Goal: Contribute content: Add original content to the website for others to see

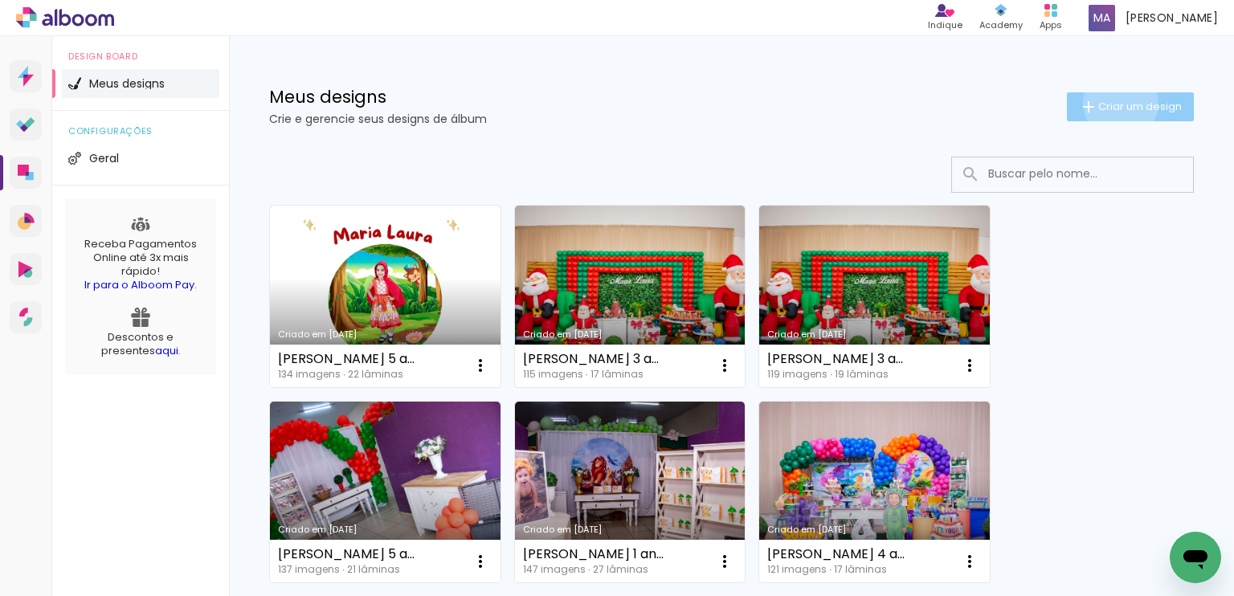
click at [1105, 103] on span "Criar um design" at bounding box center [1140, 106] width 84 height 10
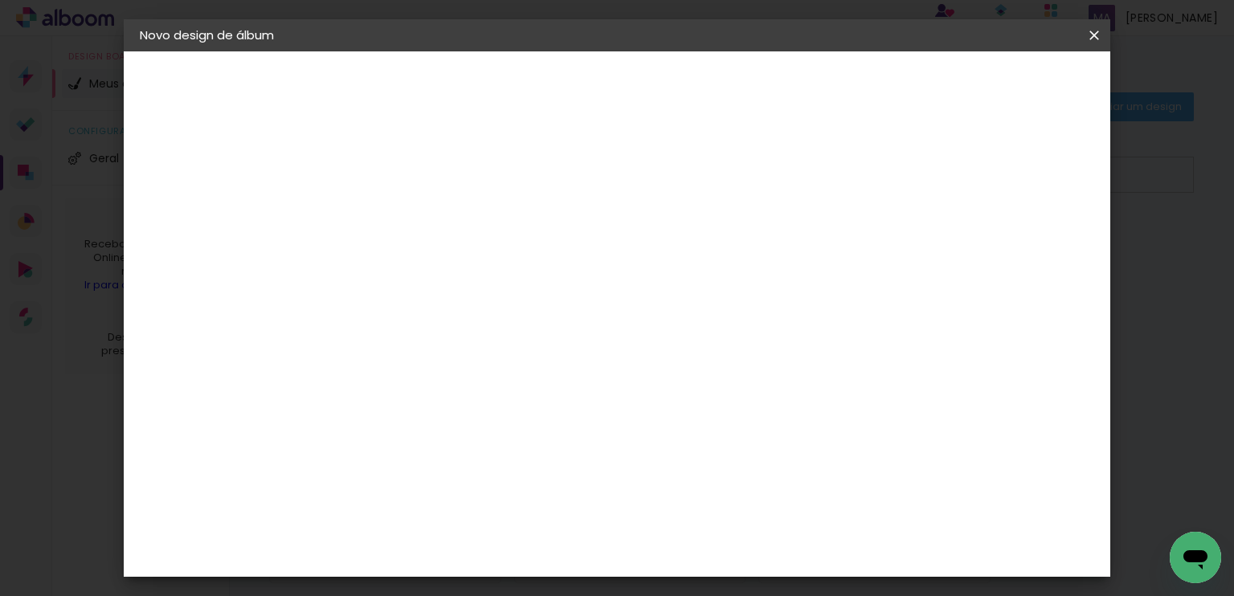
click at [402, 214] on input at bounding box center [402, 215] width 0 height 25
type input "[PERSON_NAME] 1 [PERSON_NAME]"
type paper-input "[PERSON_NAME] 1 [PERSON_NAME]"
click at [0, 0] on slot "Avançar" at bounding box center [0, 0] width 0 height 0
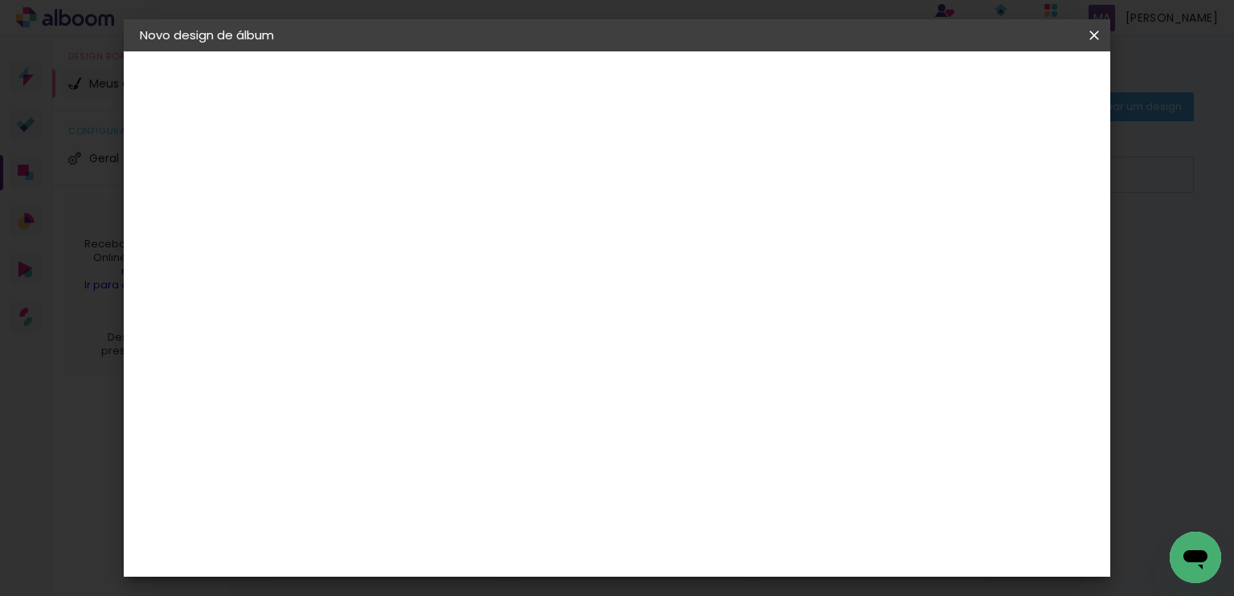
click at [420, 468] on div "Foto 15" at bounding box center [405, 481] width 29 height 26
click at [0, 0] on slot "Avançar" at bounding box center [0, 0] width 0 height 0
click at [511, 431] on span "20 × 25" at bounding box center [473, 452] width 75 height 43
click at [0, 0] on slot "Avançar" at bounding box center [0, 0] width 0 height 0
click at [994, 82] on span "Iniciar design" at bounding box center [957, 85] width 73 height 11
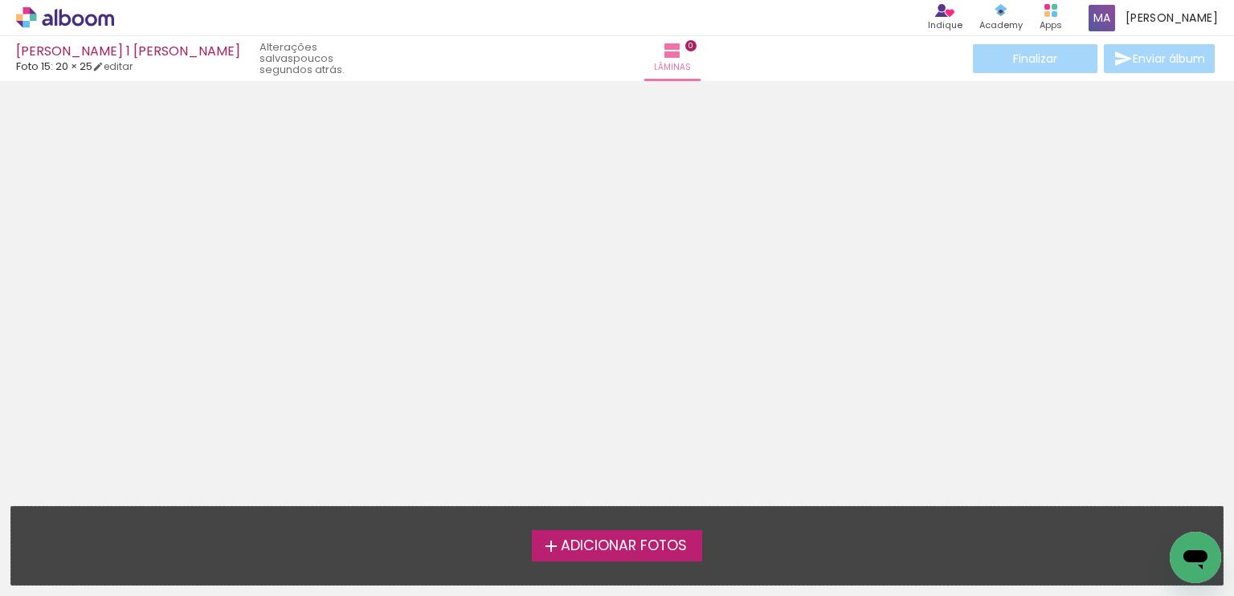
click at [668, 539] on span "Adicionar Fotos" at bounding box center [624, 546] width 126 height 14
click at [0, 0] on input "file" at bounding box center [0, 0] width 0 height 0
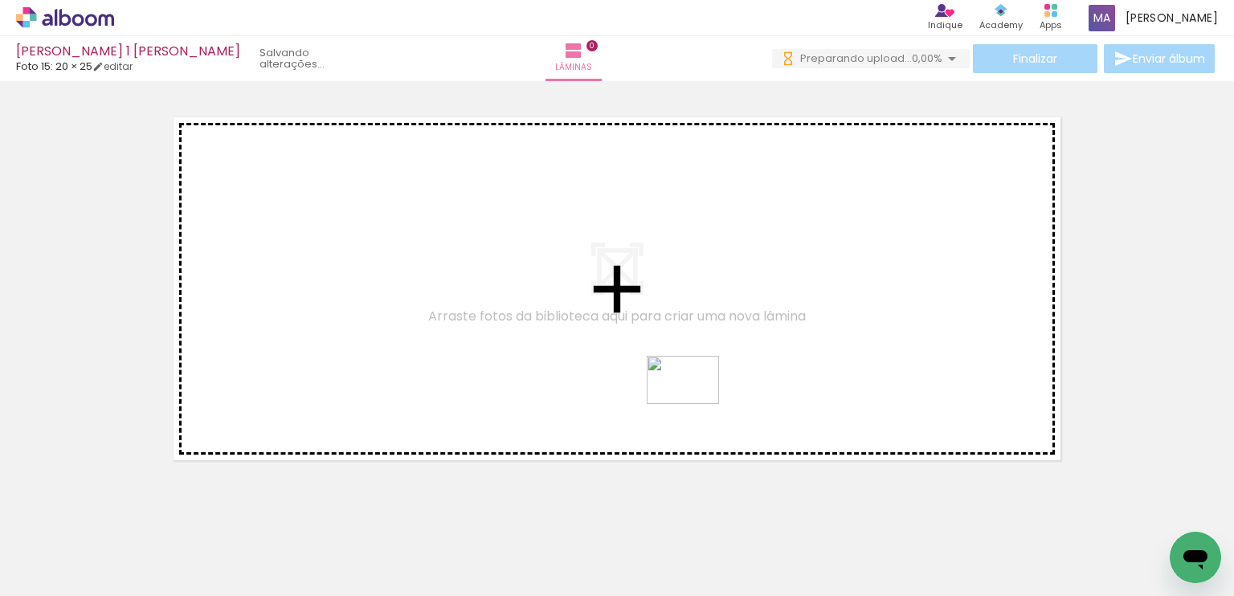
drag, startPoint x: 688, startPoint y: 554, endPoint x: 695, endPoint y: 404, distance: 150.4
click at [695, 404] on quentale-workspace at bounding box center [617, 298] width 1234 height 596
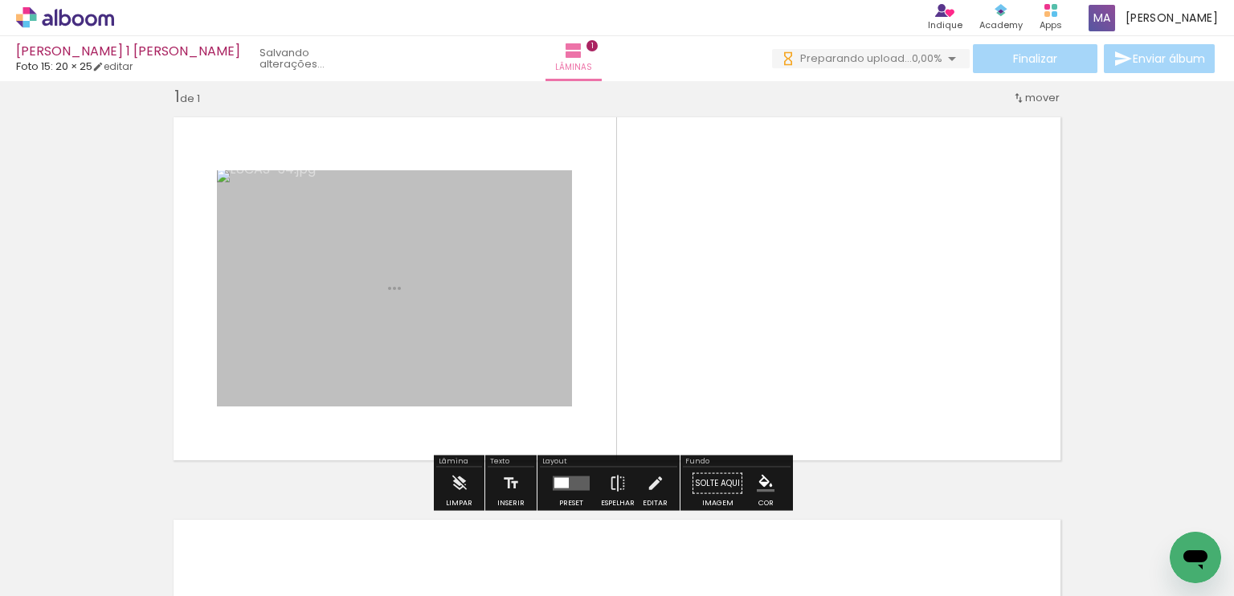
scroll to position [20, 0]
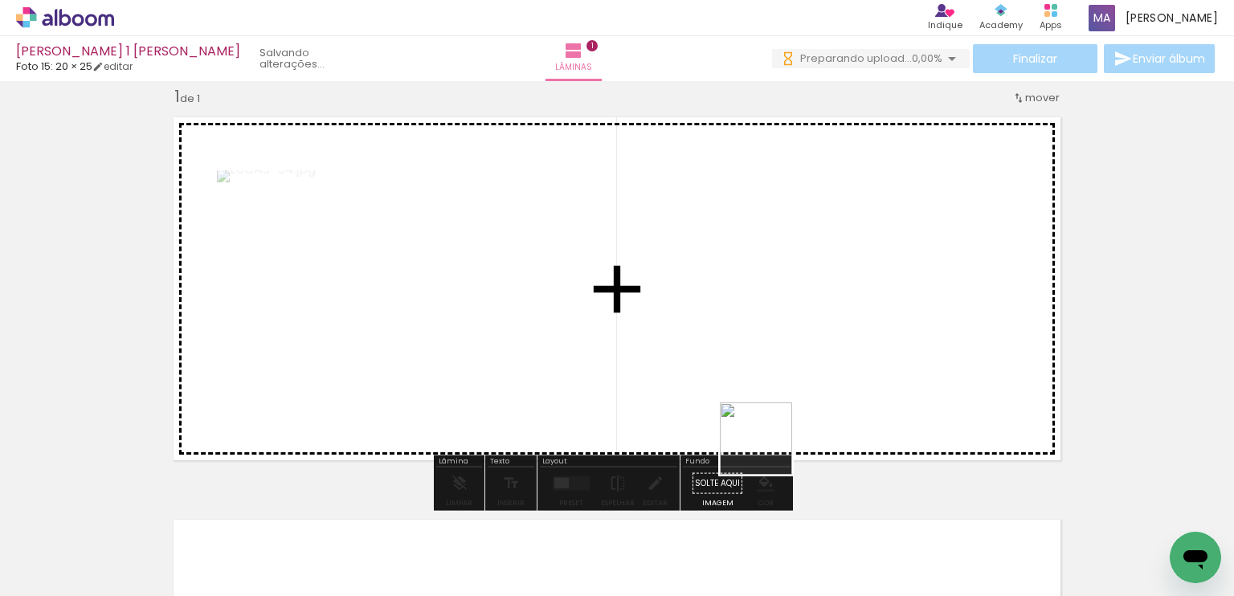
drag, startPoint x: 762, startPoint y: 545, endPoint x: 769, endPoint y: 392, distance: 152.8
click at [769, 392] on quentale-workspace at bounding box center [617, 298] width 1234 height 596
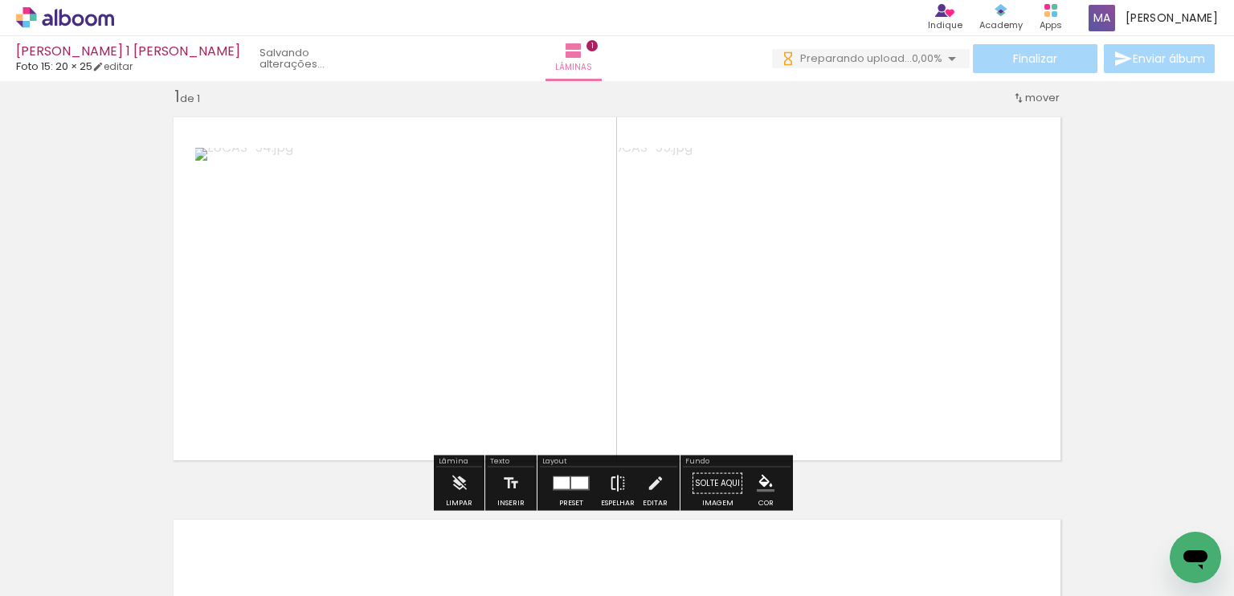
click at [612, 487] on iron-icon at bounding box center [618, 483] width 18 height 32
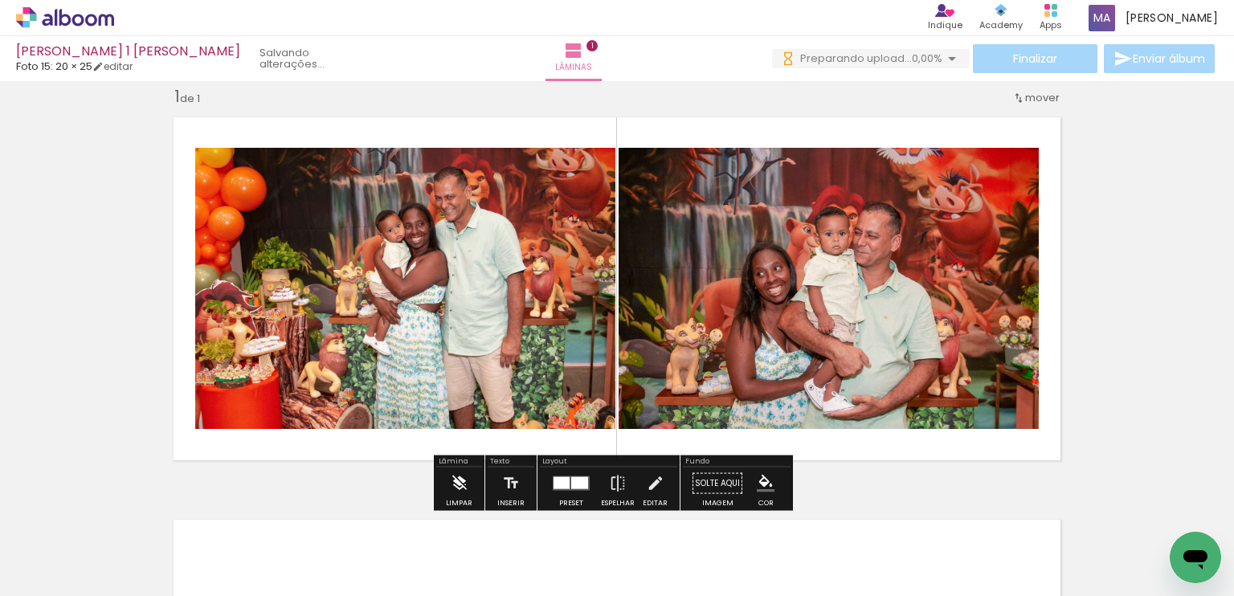
click at [458, 481] on iron-icon at bounding box center [460, 483] width 18 height 32
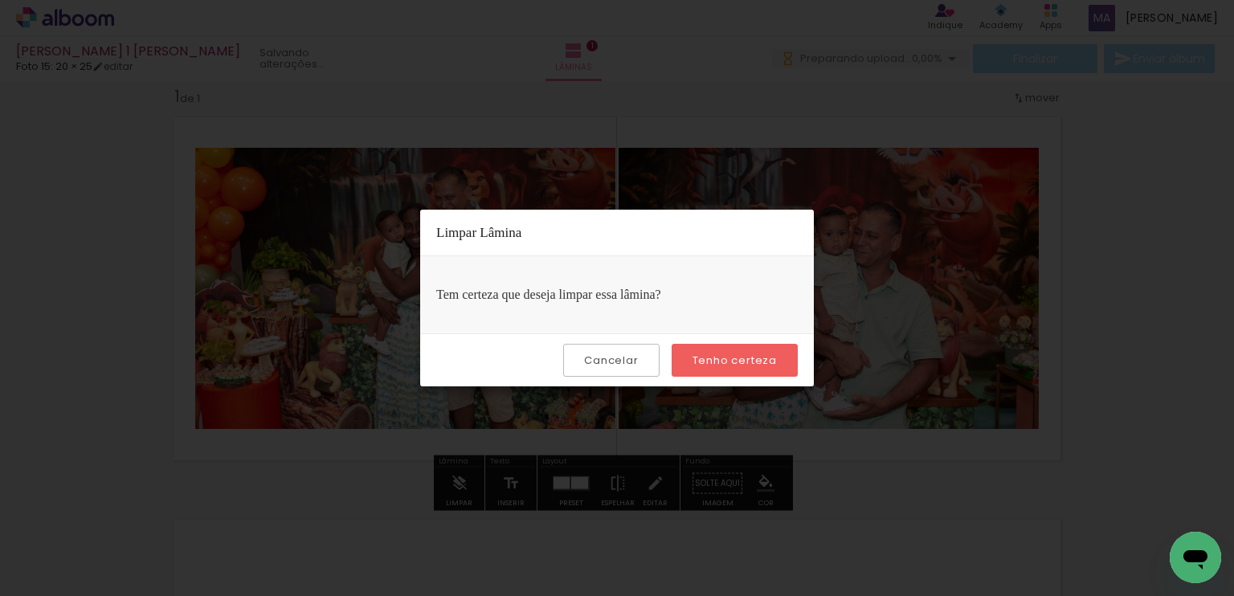
click at [0, 0] on slot "Tenho certeza" at bounding box center [0, 0] width 0 height 0
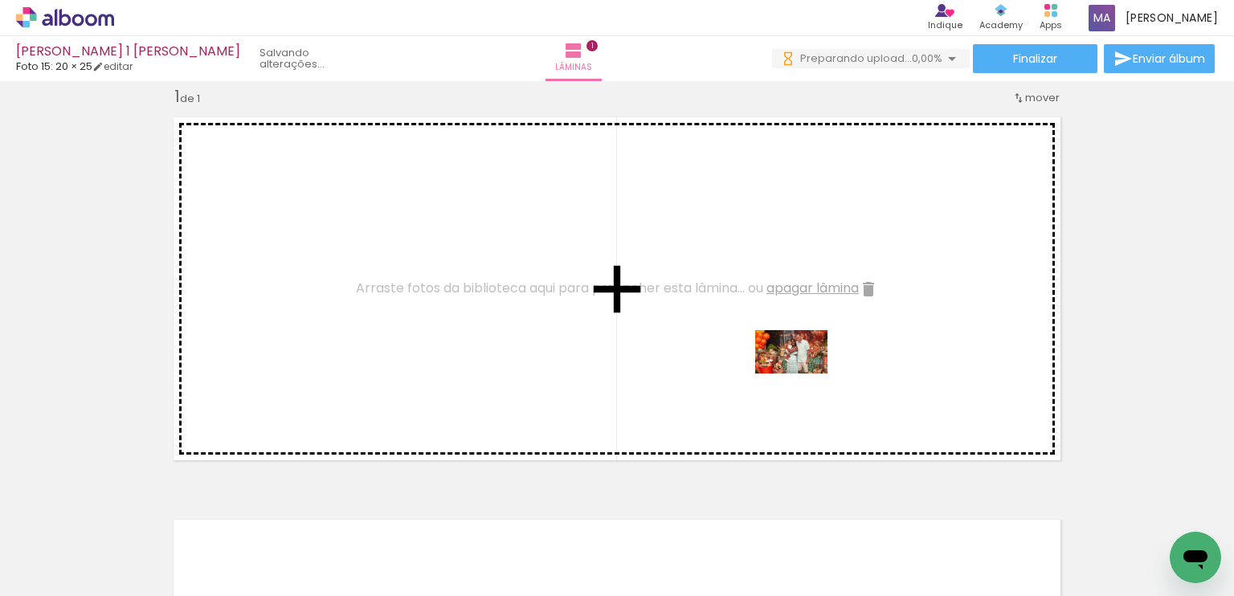
drag, startPoint x: 771, startPoint y: 555, endPoint x: 803, endPoint y: 378, distance: 179.6
click at [803, 378] on quentale-workspace at bounding box center [617, 298] width 1234 height 596
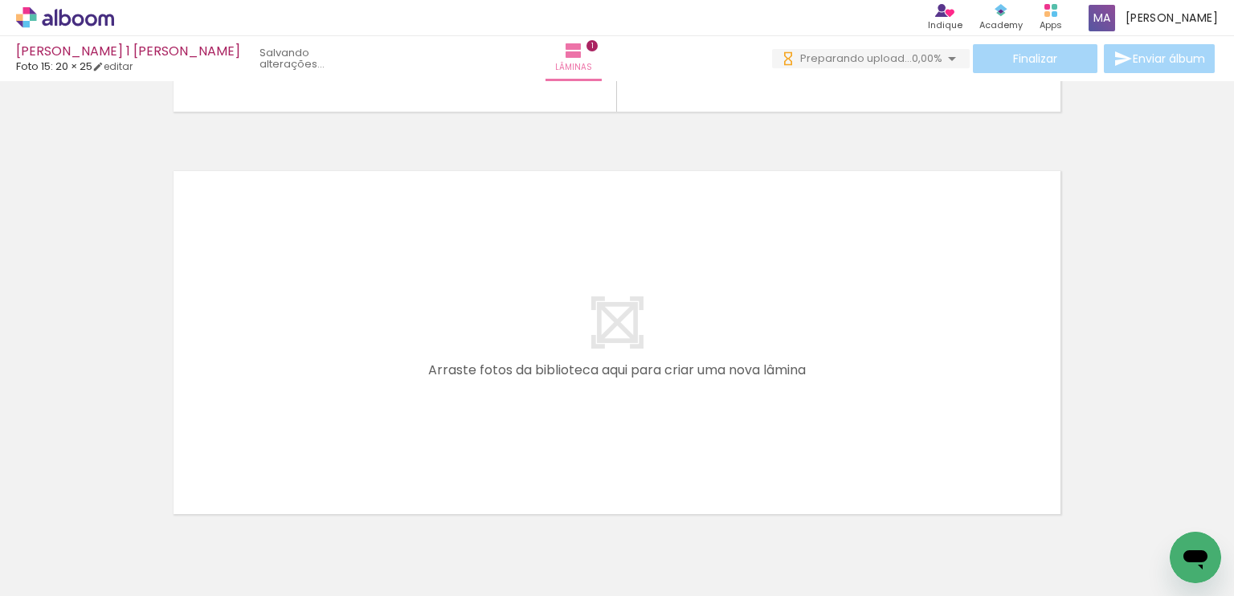
scroll to position [0, 0]
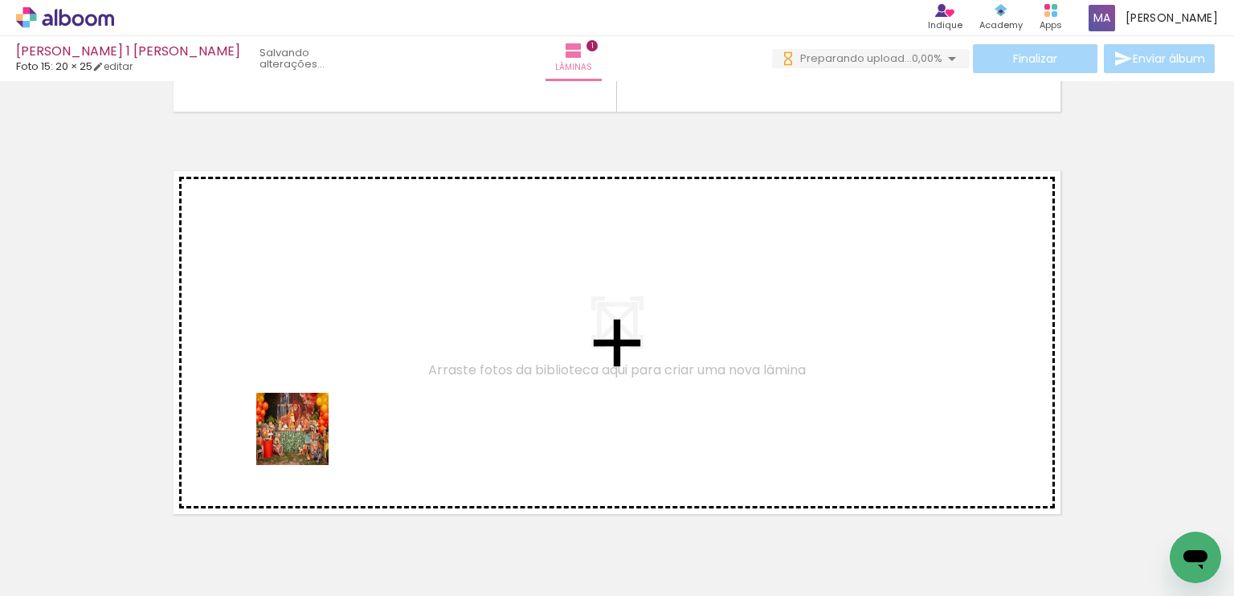
drag, startPoint x: 161, startPoint y: 545, endPoint x: 300, endPoint y: 557, distance: 140.4
click at [346, 408] on quentale-workspace at bounding box center [617, 298] width 1234 height 596
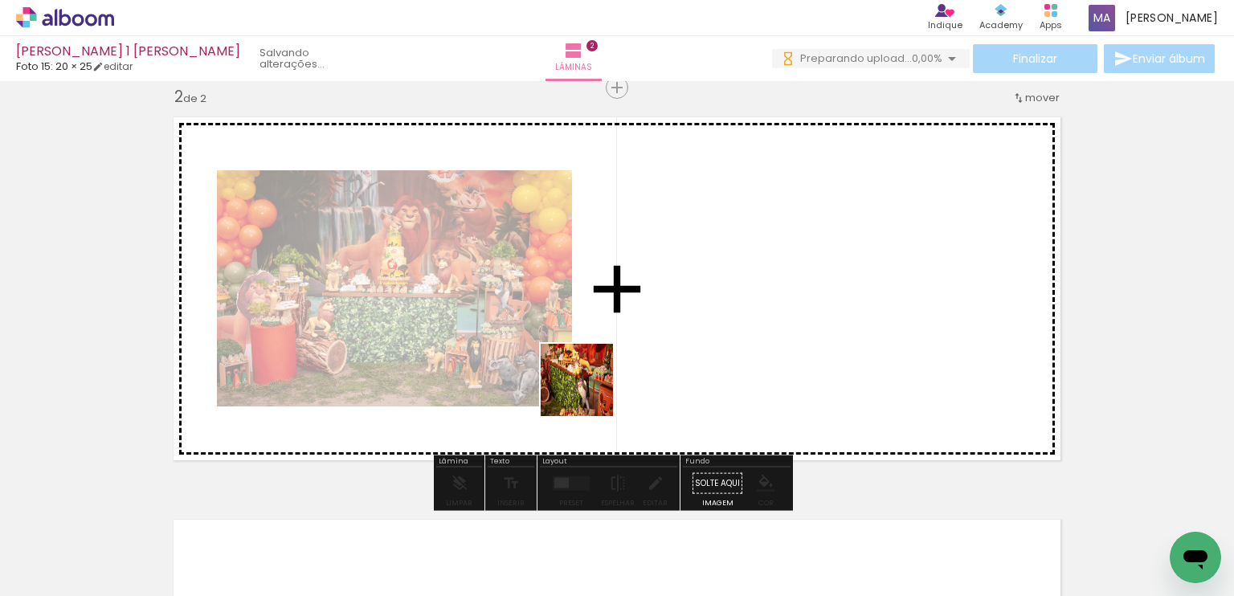
drag, startPoint x: 468, startPoint y: 432, endPoint x: 589, endPoint y: 392, distance: 127.0
click at [589, 392] on quentale-workspace at bounding box center [617, 298] width 1234 height 596
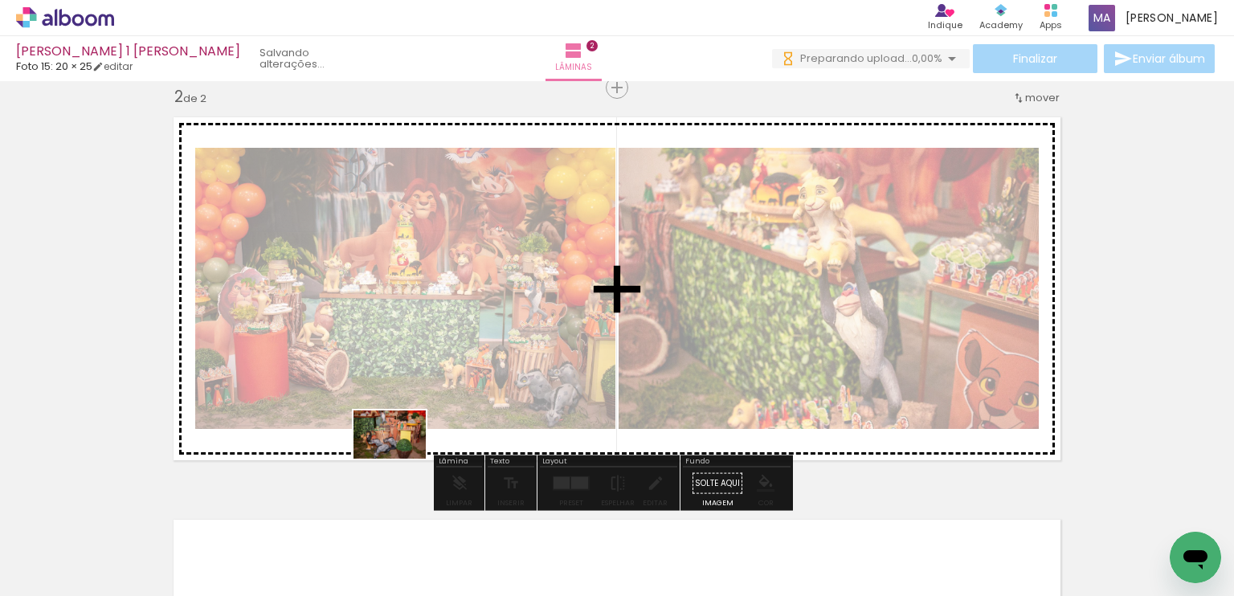
drag, startPoint x: 350, startPoint y: 545, endPoint x: 402, endPoint y: 459, distance: 100.8
click at [402, 459] on quentale-workspace at bounding box center [617, 298] width 1234 height 596
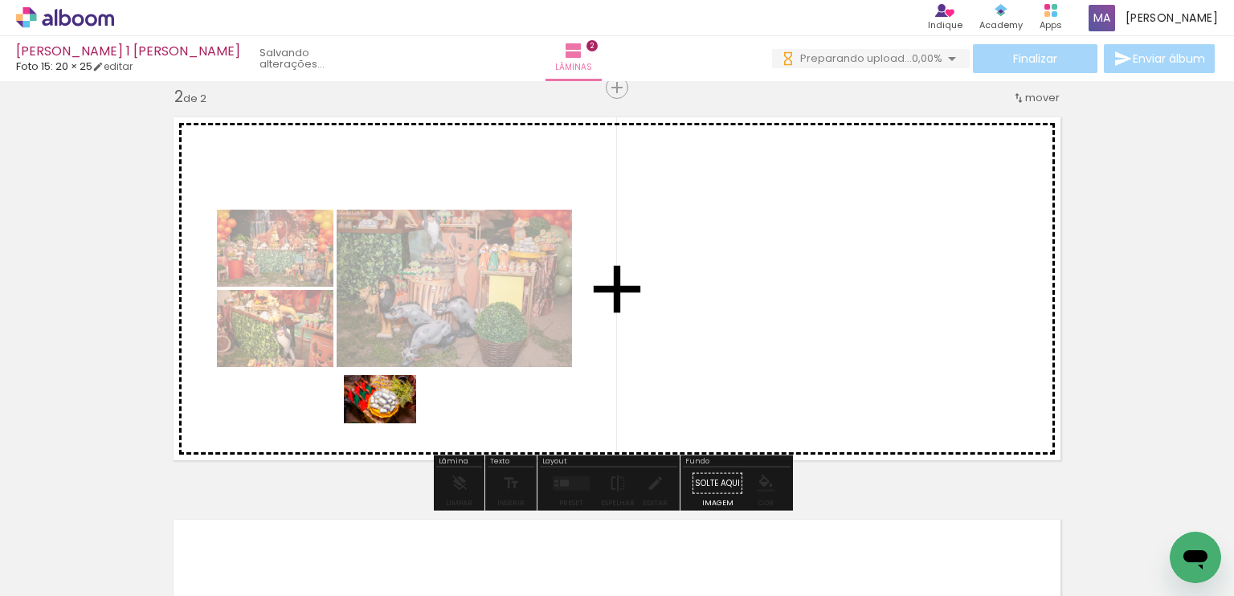
drag, startPoint x: 408, startPoint y: 544, endPoint x: 392, endPoint y: 423, distance: 121.6
click at [392, 423] on quentale-workspace at bounding box center [617, 298] width 1234 height 596
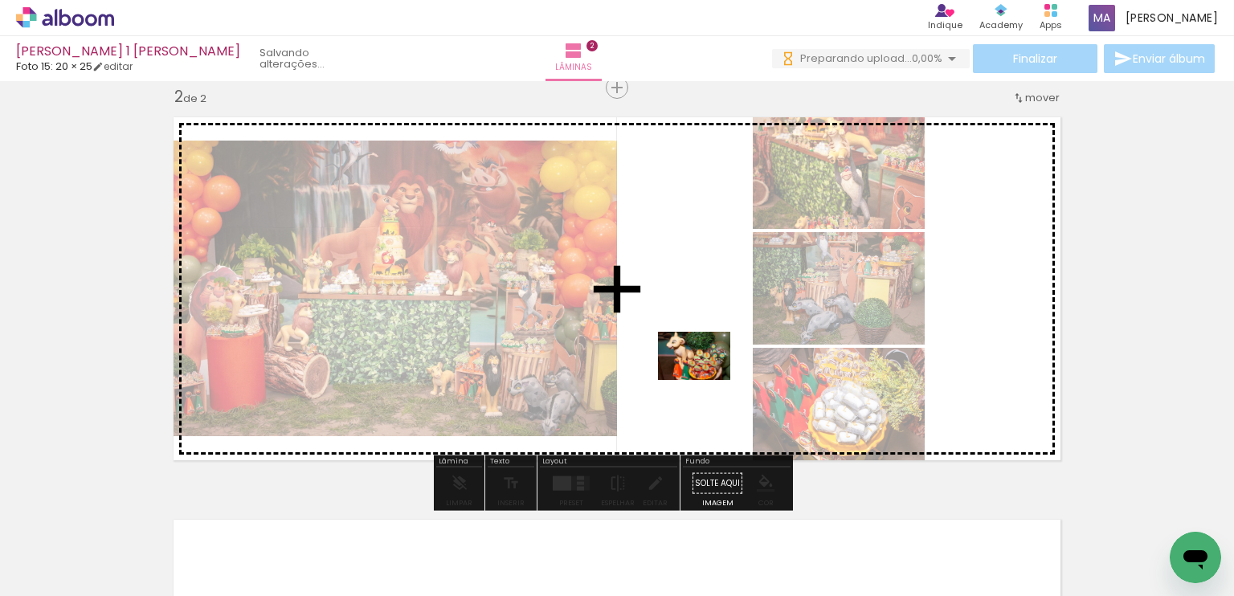
drag, startPoint x: 542, startPoint y: 533, endPoint x: 706, endPoint y: 380, distance: 223.9
click at [706, 380] on quentale-workspace at bounding box center [617, 298] width 1234 height 596
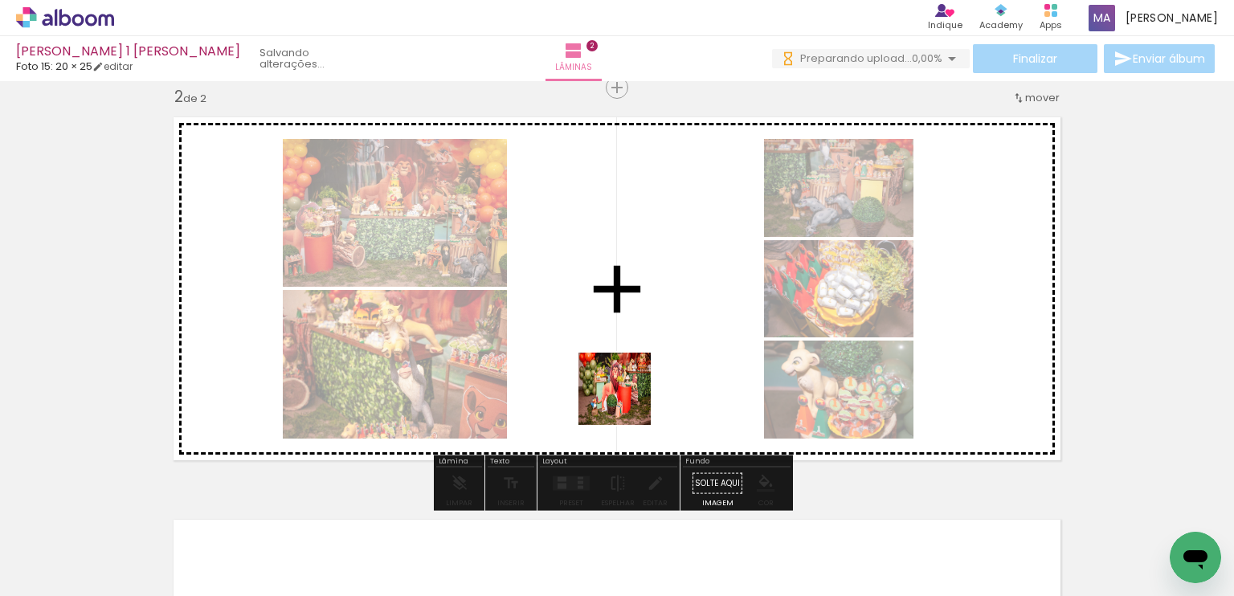
drag, startPoint x: 620, startPoint y: 545, endPoint x: 627, endPoint y: 400, distance: 145.5
click at [627, 400] on quentale-workspace at bounding box center [617, 298] width 1234 height 596
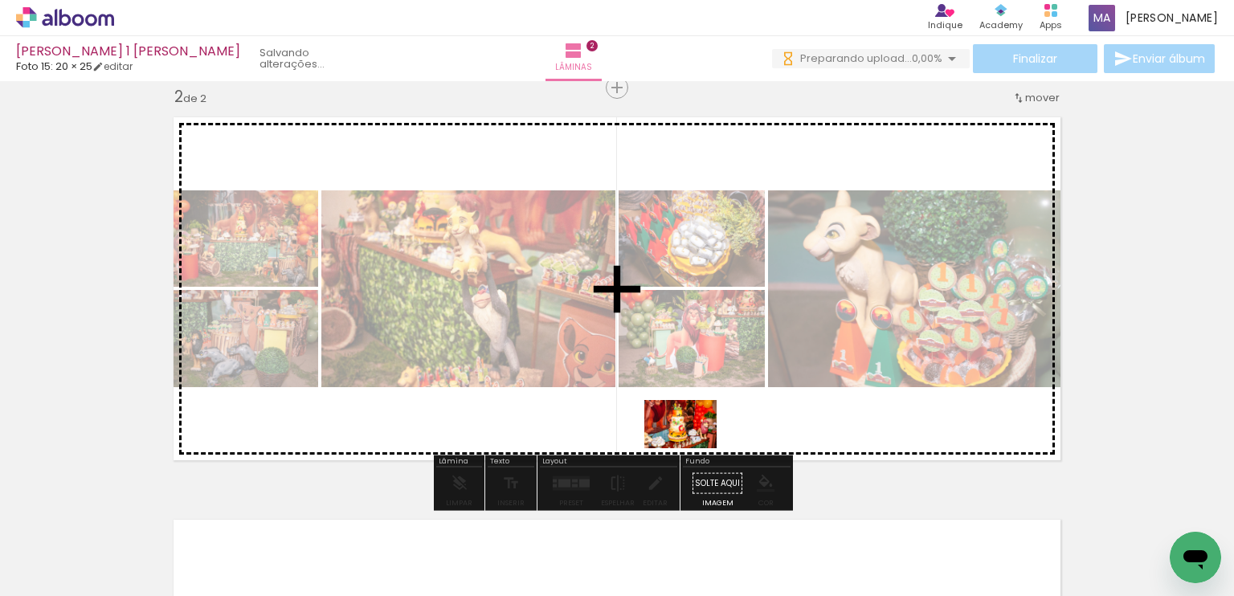
drag, startPoint x: 688, startPoint y: 522, endPoint x: 692, endPoint y: 448, distance: 74.1
click at [692, 448] on quentale-workspace at bounding box center [617, 298] width 1234 height 596
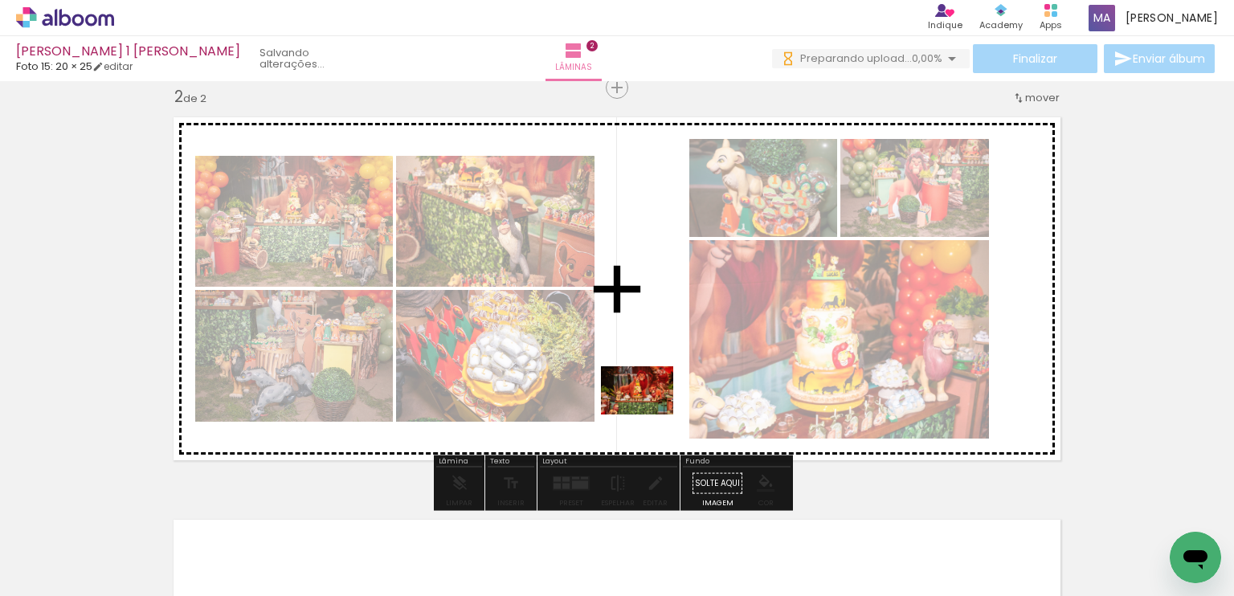
drag, startPoint x: 781, startPoint y: 555, endPoint x: 649, endPoint y: 414, distance: 192.6
click at [649, 414] on quentale-workspace at bounding box center [617, 298] width 1234 height 596
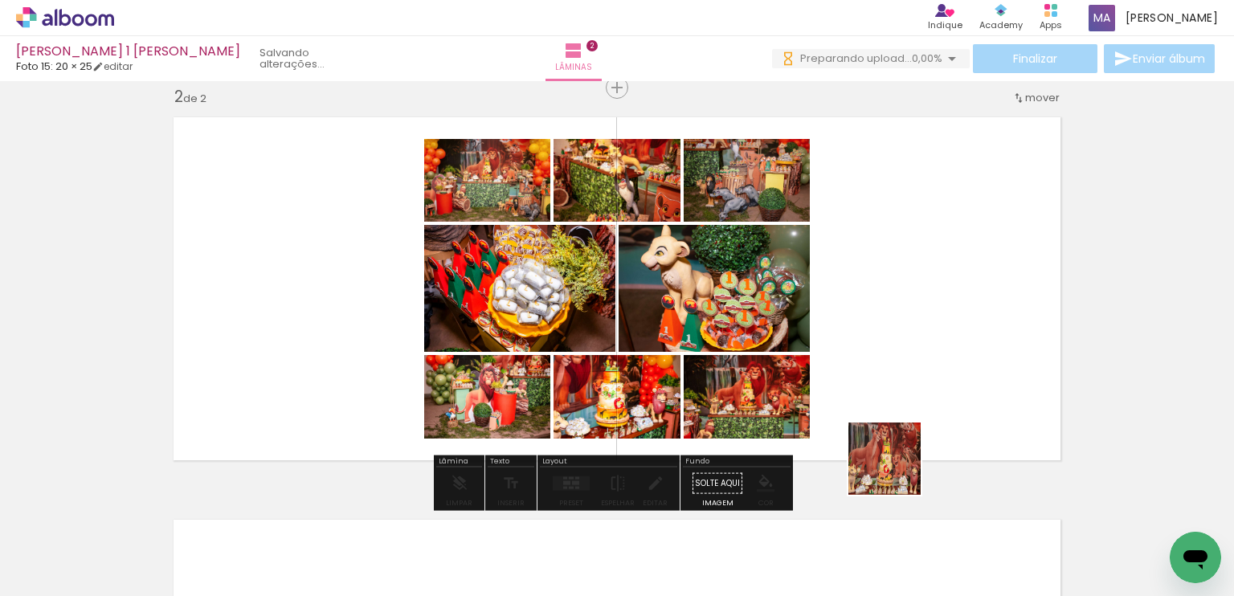
drag, startPoint x: 888, startPoint y: 519, endPoint x: 900, endPoint y: 440, distance: 79.5
click at [900, 440] on quentale-workspace at bounding box center [617, 298] width 1234 height 596
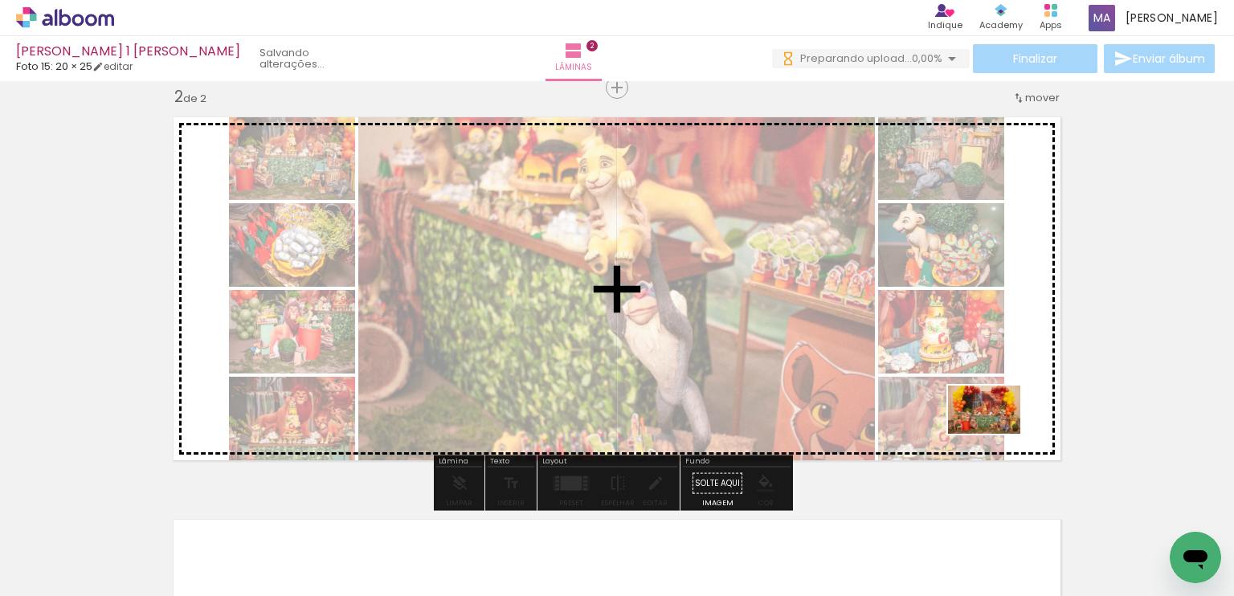
drag, startPoint x: 958, startPoint y: 542, endPoint x: 996, endPoint y: 434, distance: 114.8
click at [996, 434] on quentale-workspace at bounding box center [617, 298] width 1234 height 596
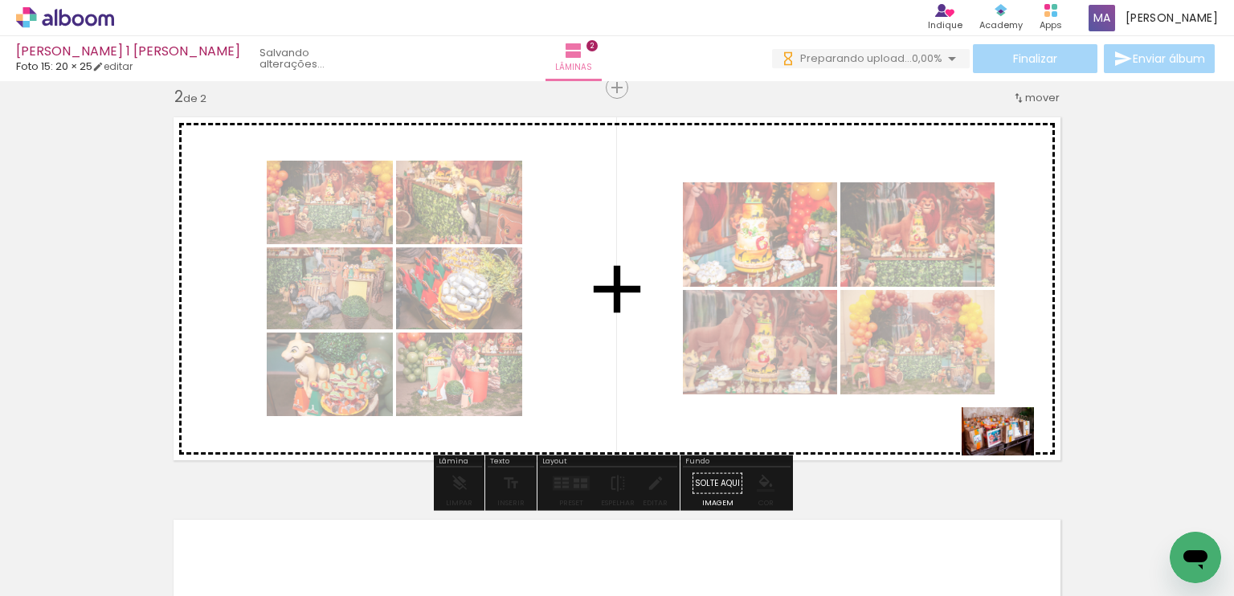
drag, startPoint x: 1051, startPoint y: 539, endPoint x: 1010, endPoint y: 455, distance: 93.4
click at [1010, 455] on quentale-workspace at bounding box center [617, 298] width 1234 height 596
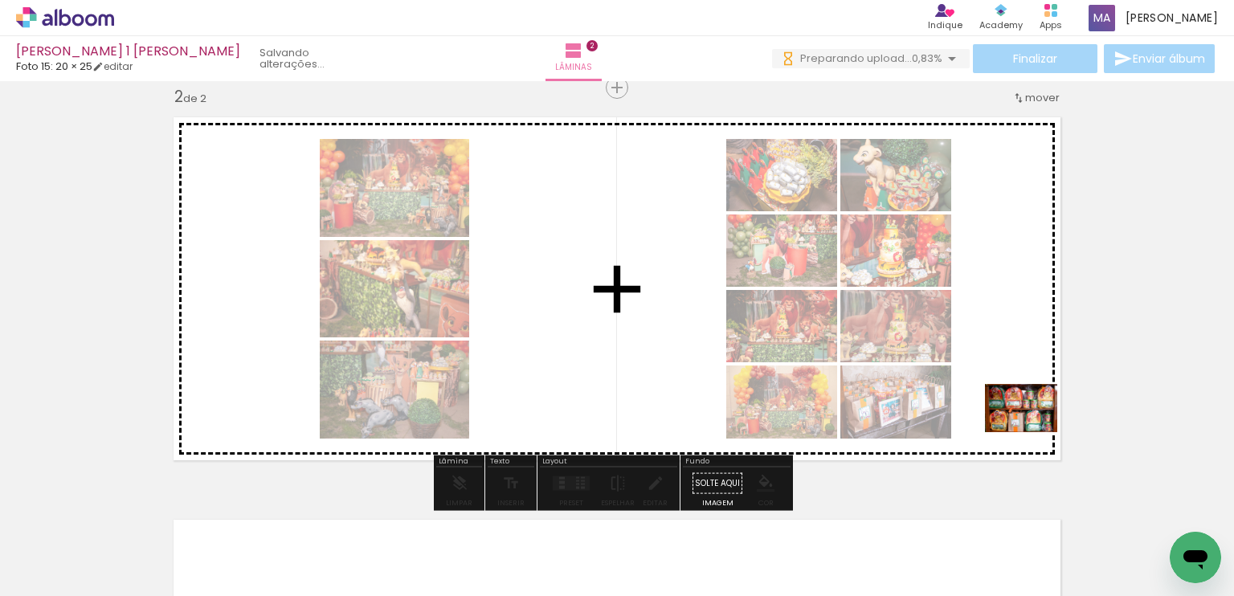
drag, startPoint x: 1116, startPoint y: 537, endPoint x: 1033, endPoint y: 432, distance: 133.2
click at [1033, 432] on quentale-workspace at bounding box center [617, 298] width 1234 height 596
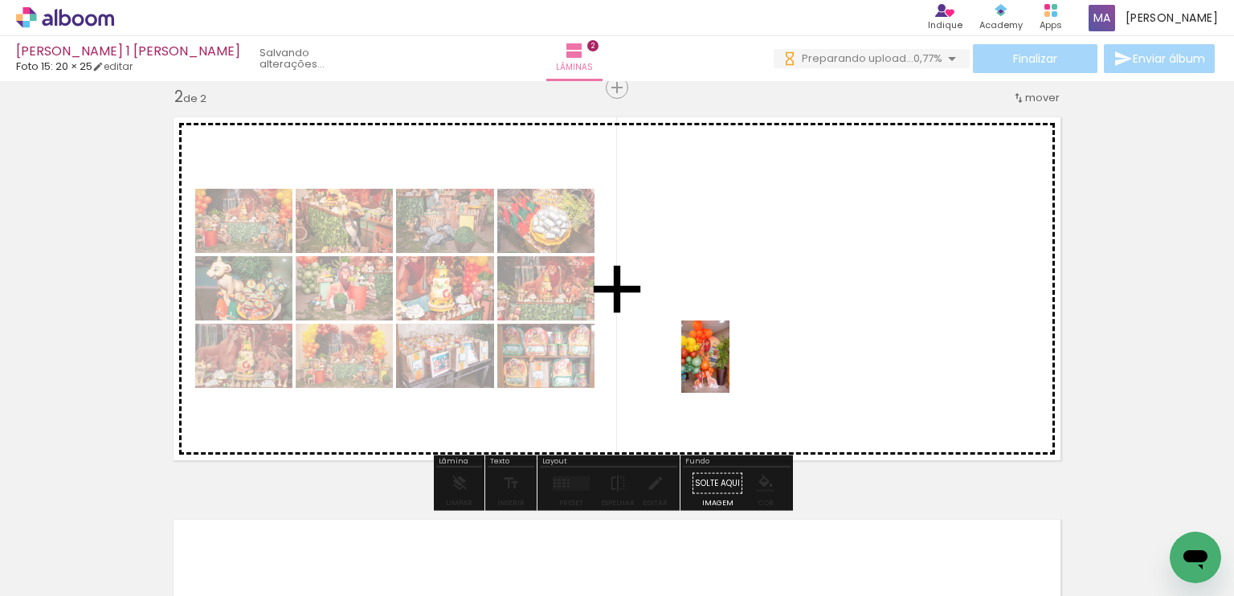
drag, startPoint x: 747, startPoint y: 471, endPoint x: 729, endPoint y: 369, distance: 103.5
click at [729, 369] on quentale-workspace at bounding box center [617, 298] width 1234 height 596
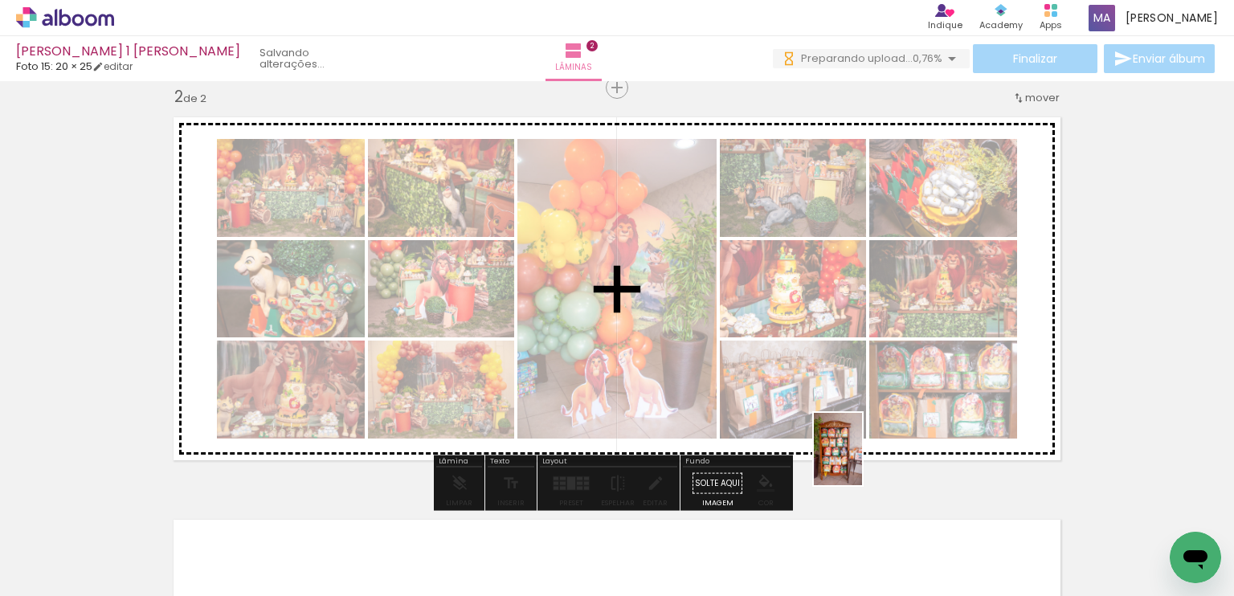
drag, startPoint x: 858, startPoint y: 550, endPoint x: 862, endPoint y: 461, distance: 89.3
click at [862, 461] on quentale-workspace at bounding box center [617, 298] width 1234 height 596
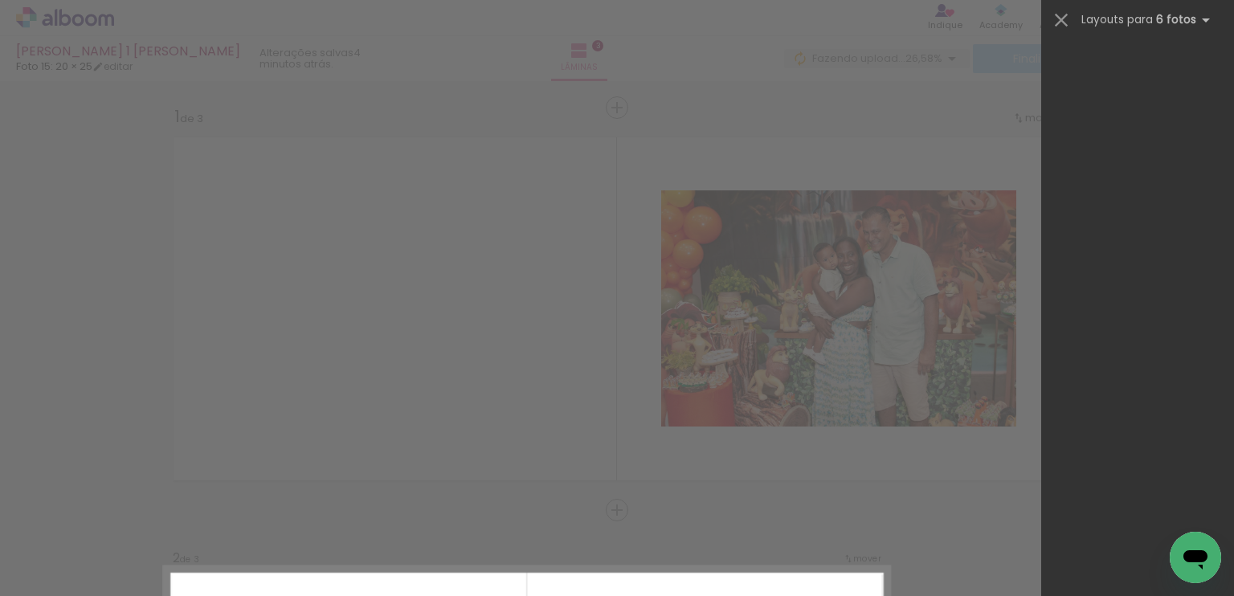
scroll to position [0, 658]
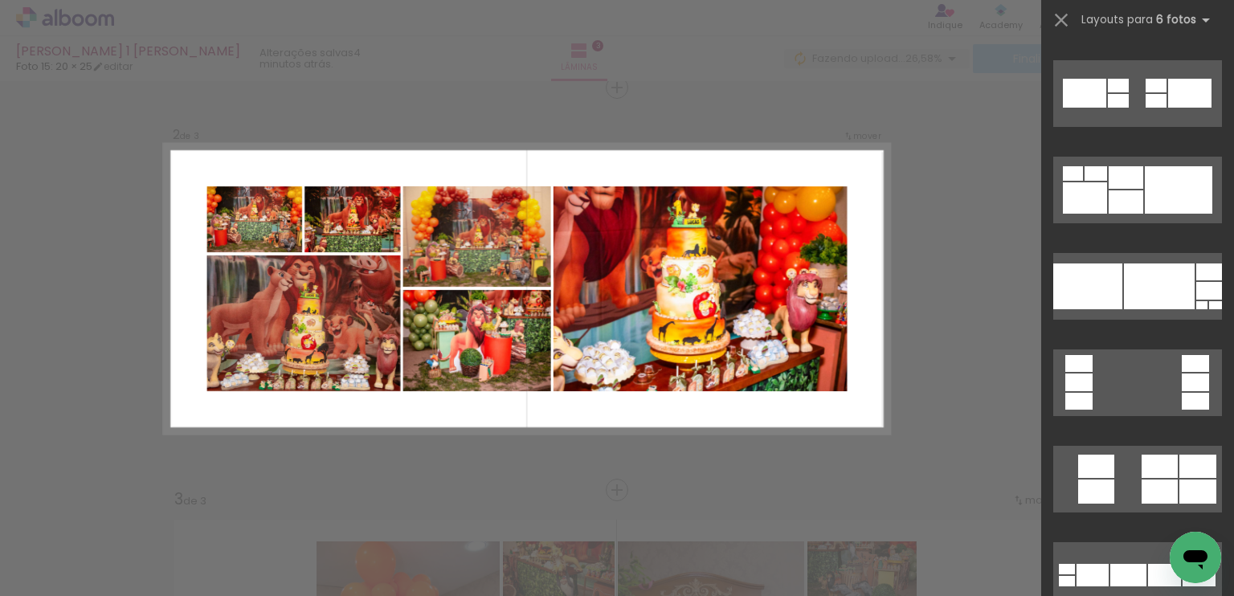
click at [1176, 198] on div at bounding box center [1178, 189] width 67 height 47
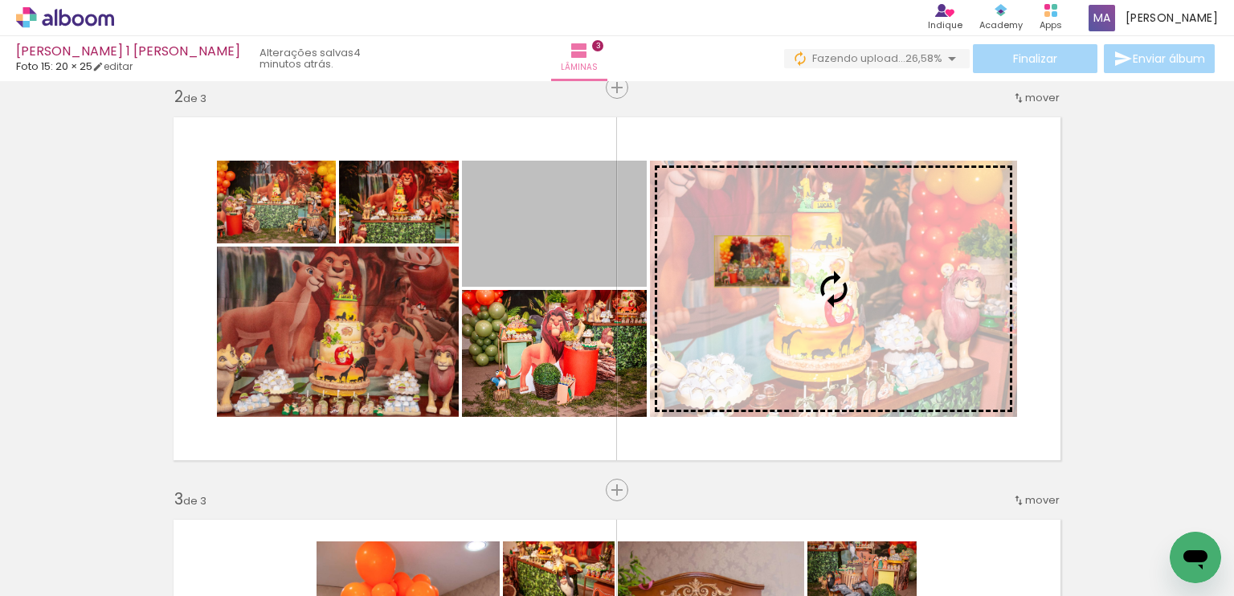
drag, startPoint x: 574, startPoint y: 262, endPoint x: 744, endPoint y: 263, distance: 170.3
click at [0, 0] on slot at bounding box center [0, 0] width 0 height 0
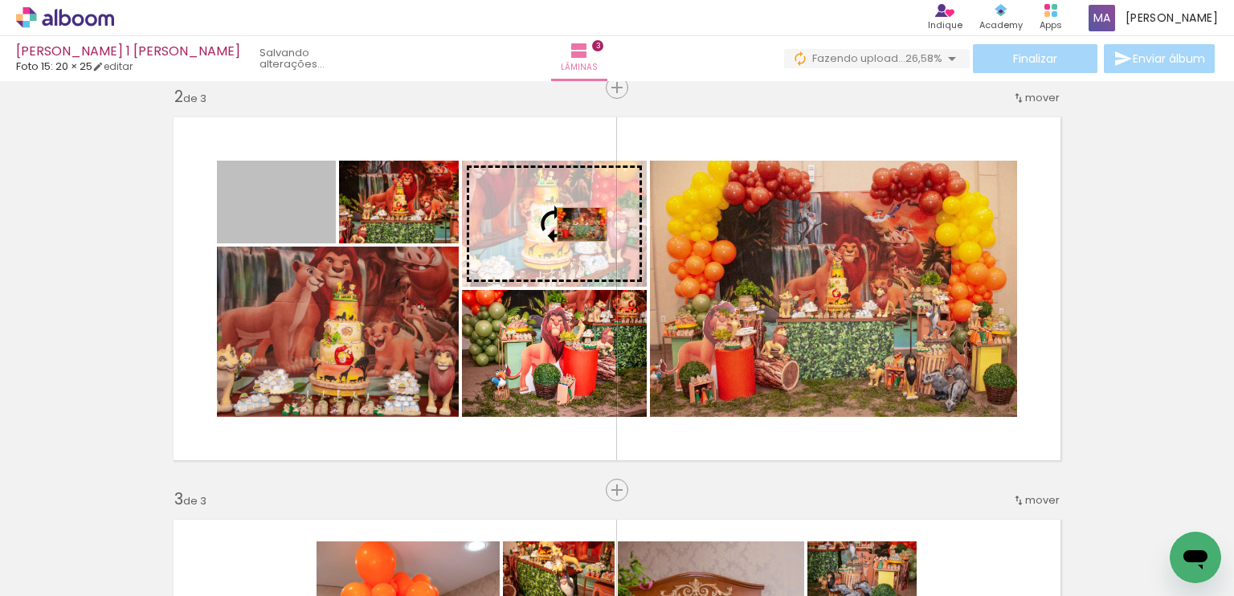
drag, startPoint x: 281, startPoint y: 219, endPoint x: 575, endPoint y: 224, distance: 294.0
click at [0, 0] on slot at bounding box center [0, 0] width 0 height 0
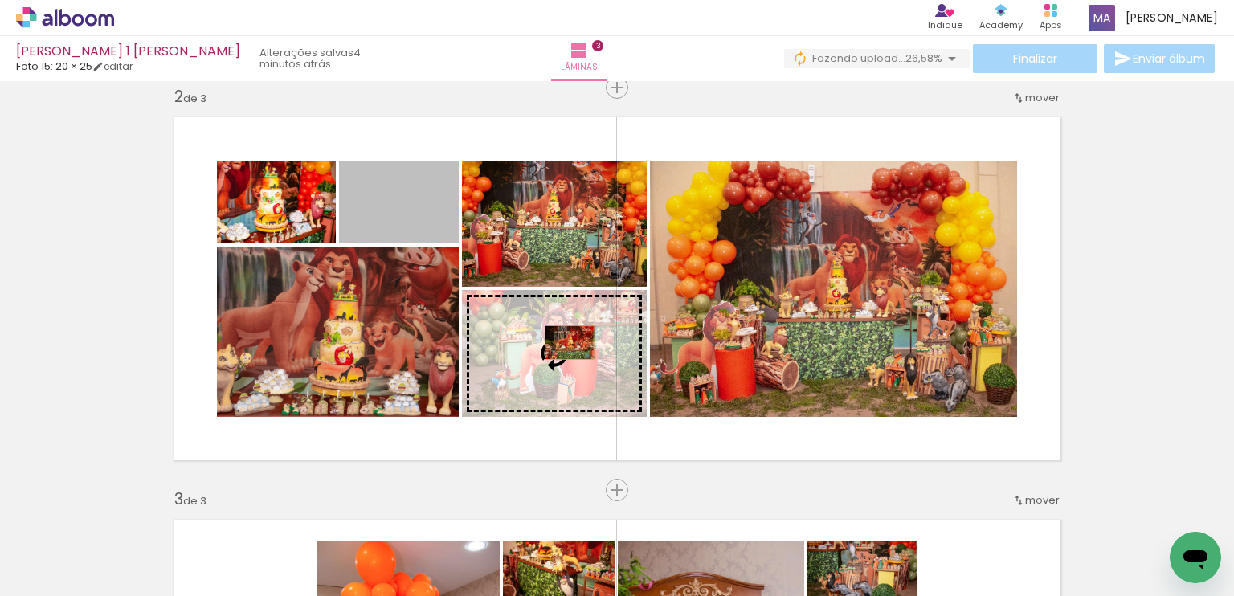
drag, startPoint x: 428, startPoint y: 220, endPoint x: 563, endPoint y: 342, distance: 182.0
click at [0, 0] on slot at bounding box center [0, 0] width 0 height 0
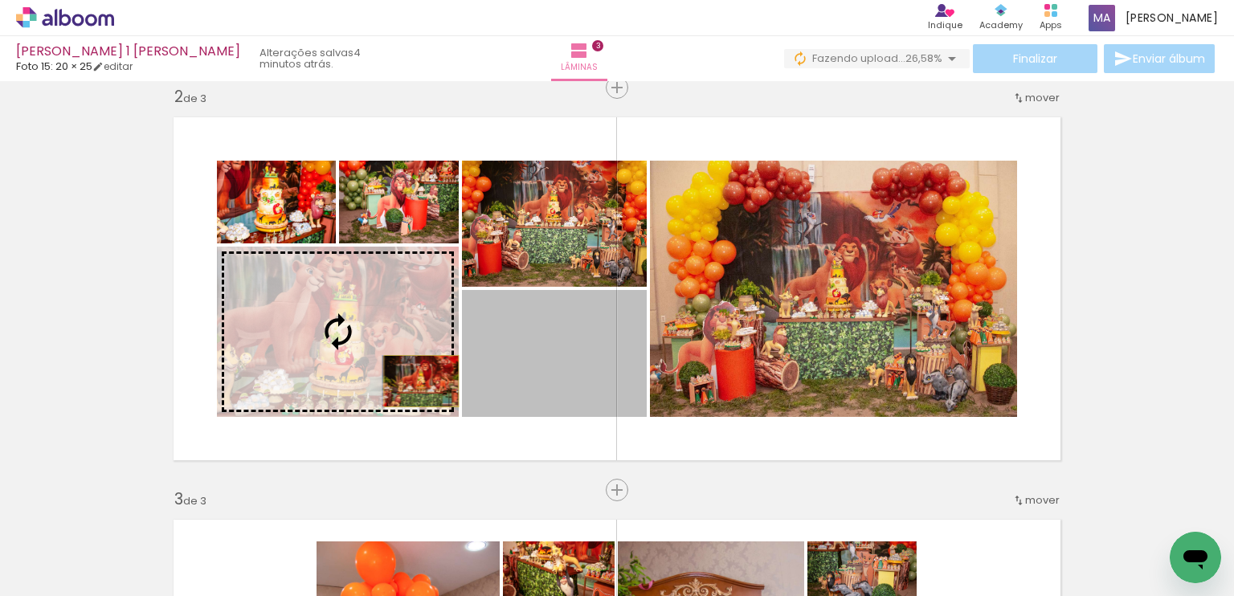
drag, startPoint x: 557, startPoint y: 393, endPoint x: 415, endPoint y: 381, distance: 142.7
click at [0, 0] on slot at bounding box center [0, 0] width 0 height 0
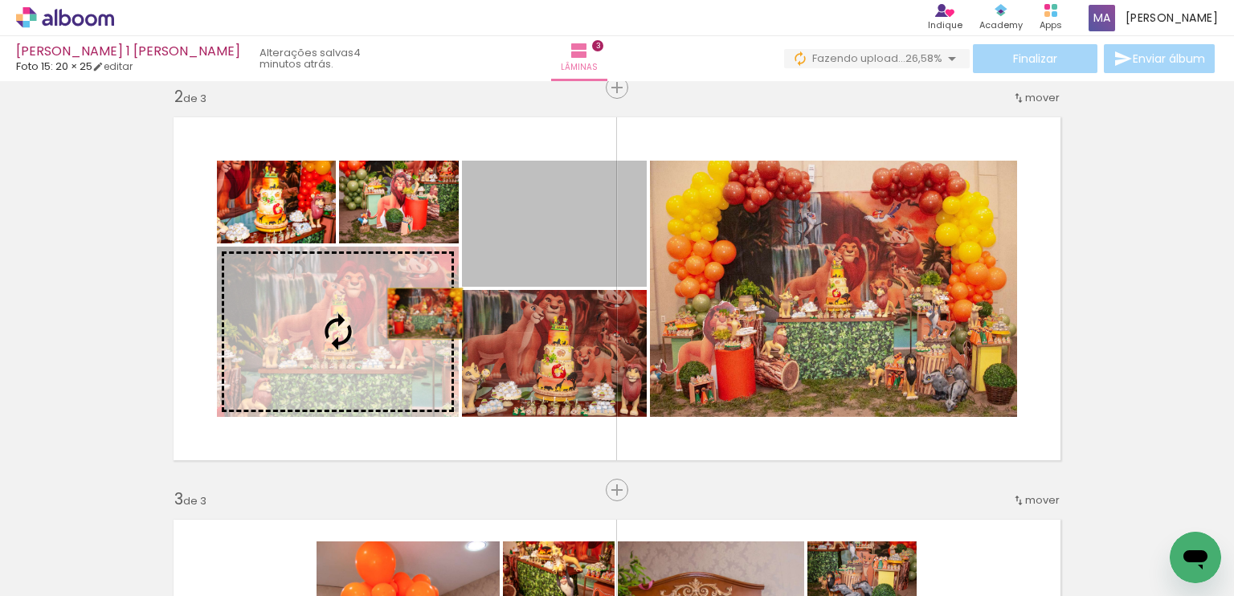
drag, startPoint x: 588, startPoint y: 268, endPoint x: 419, endPoint y: 313, distance: 174.6
click at [0, 0] on slot at bounding box center [0, 0] width 0 height 0
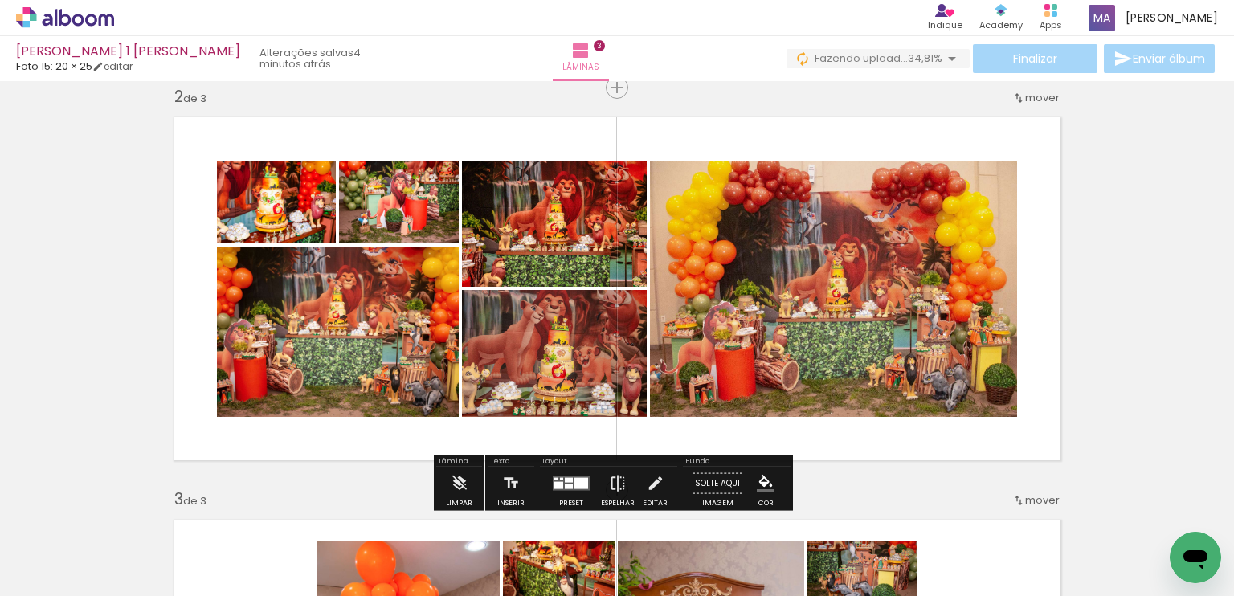
click at [1136, 326] on div "Inserir lâmina 1 de 3 Inserir lâmina 2 de 3 Inserir lâmina 3 de 3" at bounding box center [617, 469] width 1234 height 1610
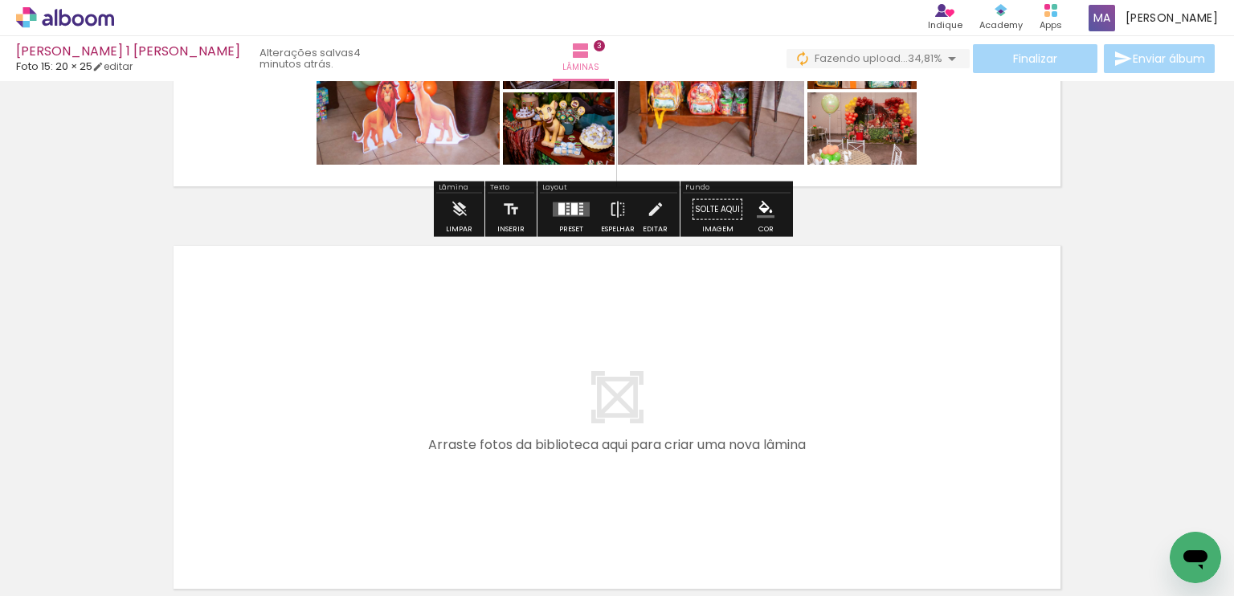
scroll to position [1118, 0]
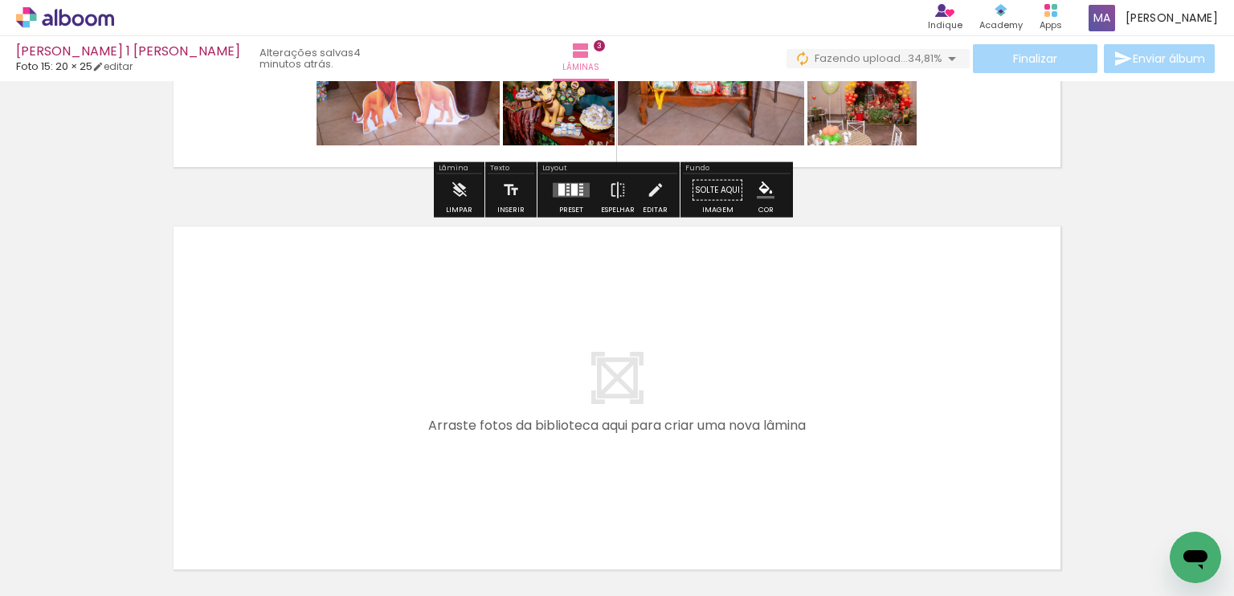
click at [563, 188] on quentale-layouter at bounding box center [571, 190] width 37 height 14
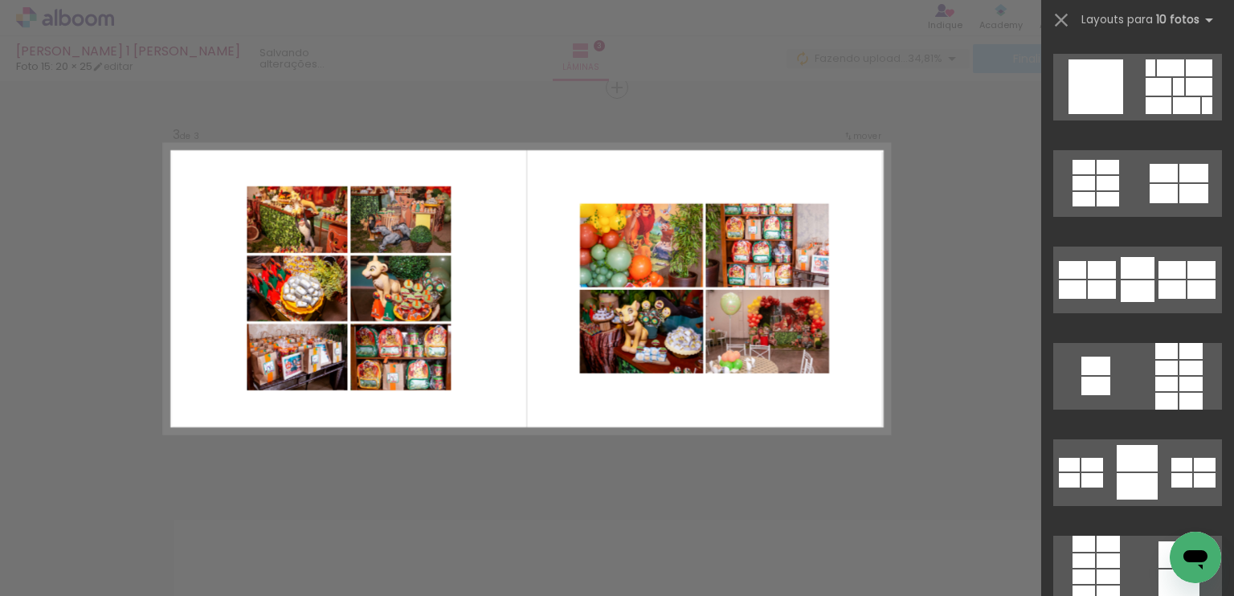
scroll to position [0, 0]
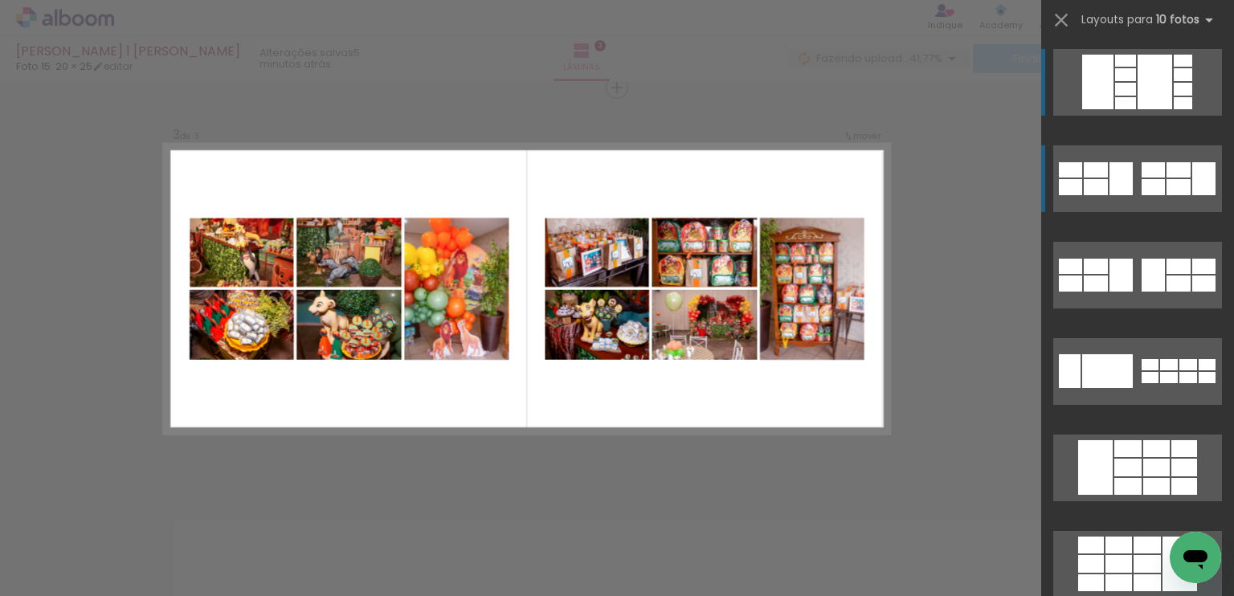
click at [1114, 184] on div at bounding box center [1120, 178] width 23 height 33
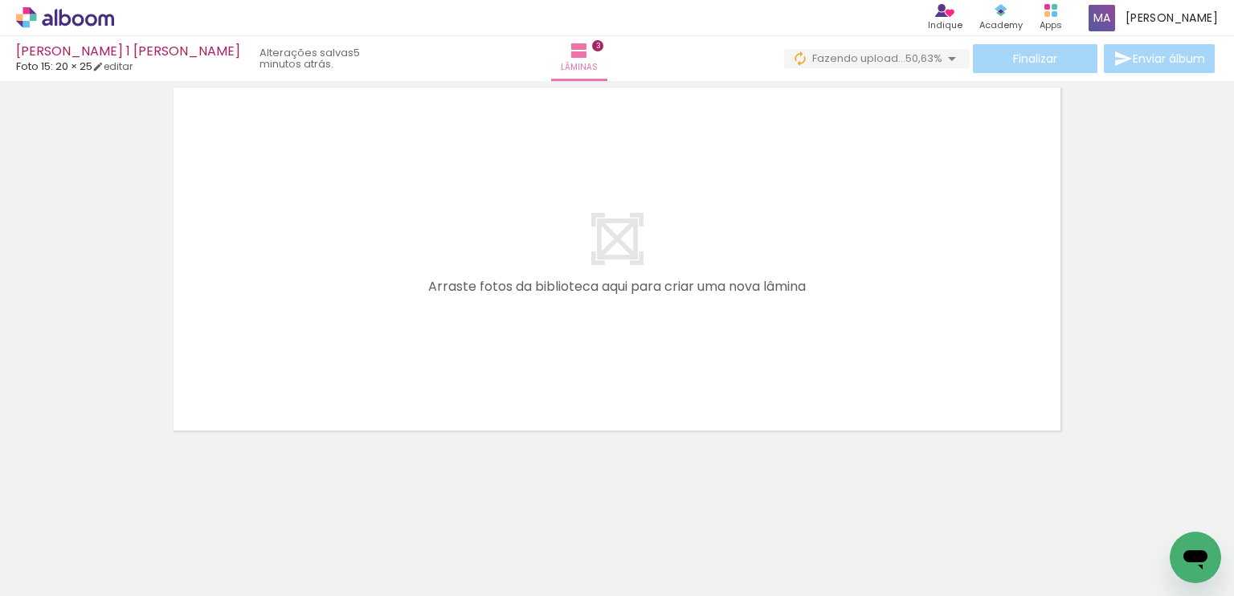
scroll to position [0, 1125]
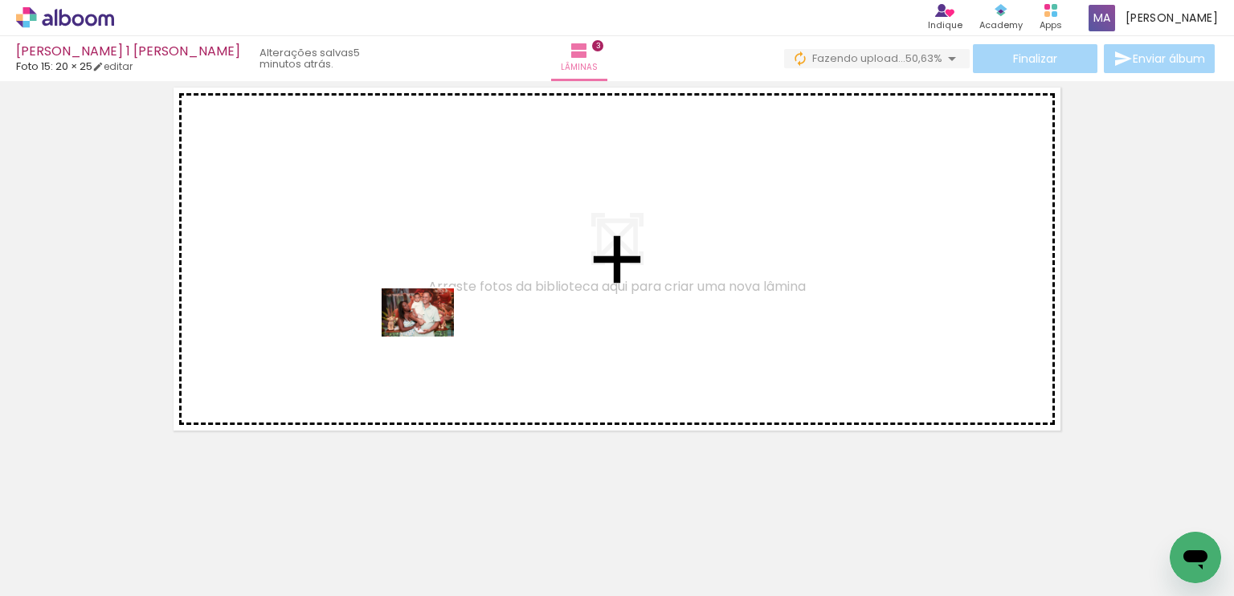
drag, startPoint x: 480, startPoint y: 545, endPoint x: 431, endPoint y: 361, distance: 190.4
click at [419, 325] on quentale-workspace at bounding box center [617, 298] width 1234 height 596
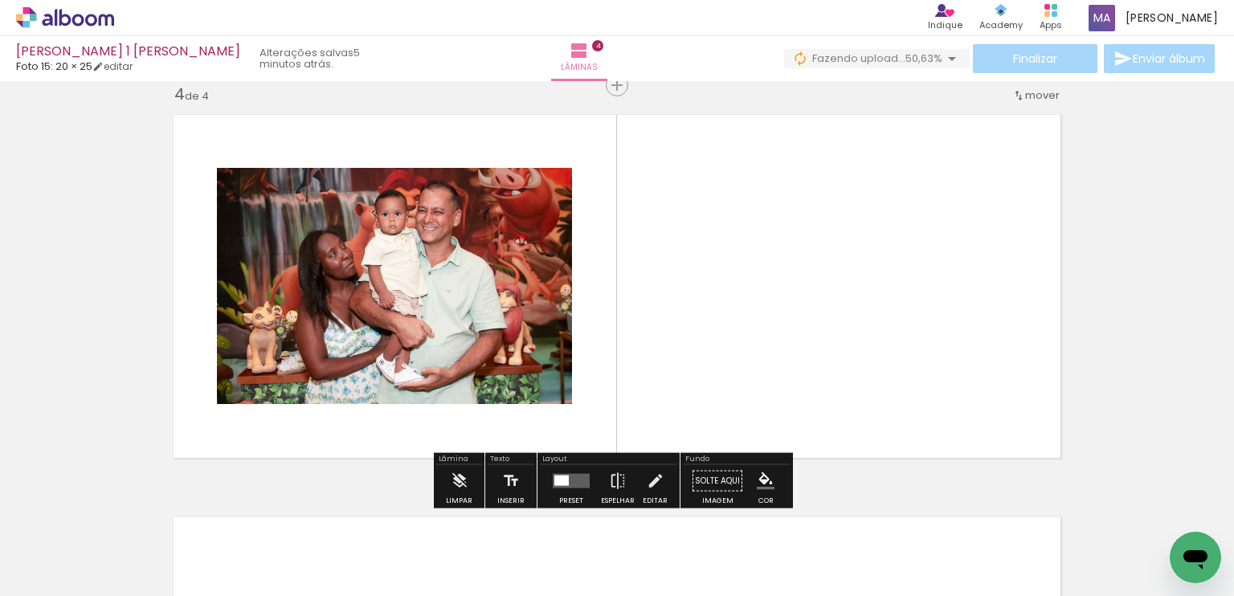
scroll to position [1227, 0]
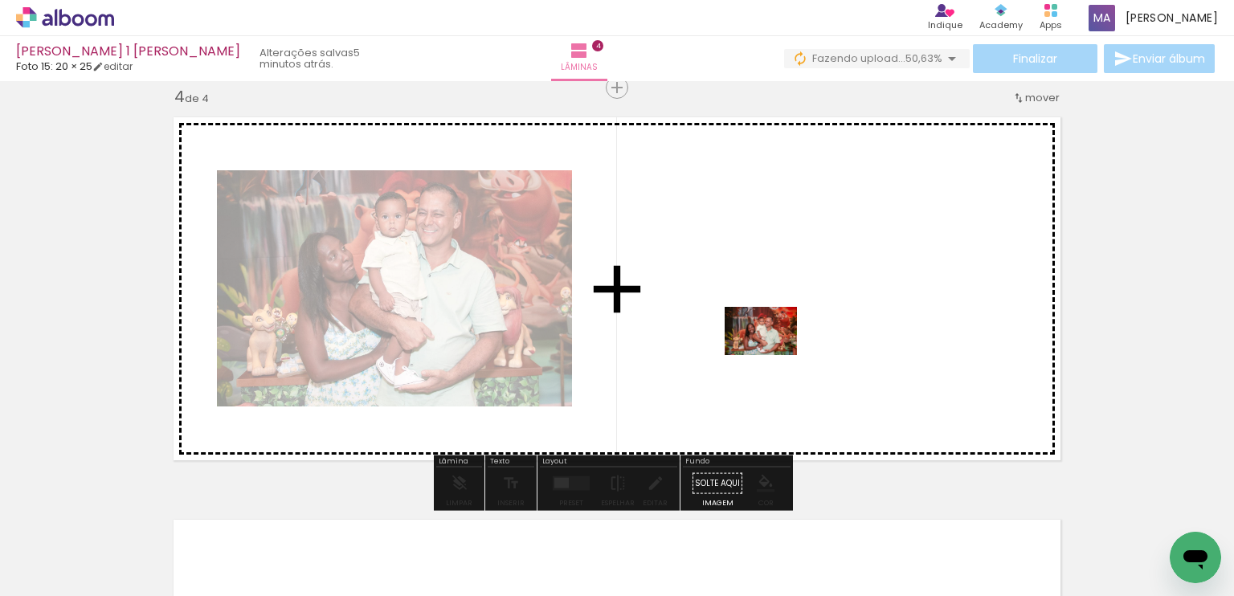
drag, startPoint x: 559, startPoint y: 551, endPoint x: 774, endPoint y: 354, distance: 291.7
click at [774, 354] on quentale-workspace at bounding box center [617, 298] width 1234 height 596
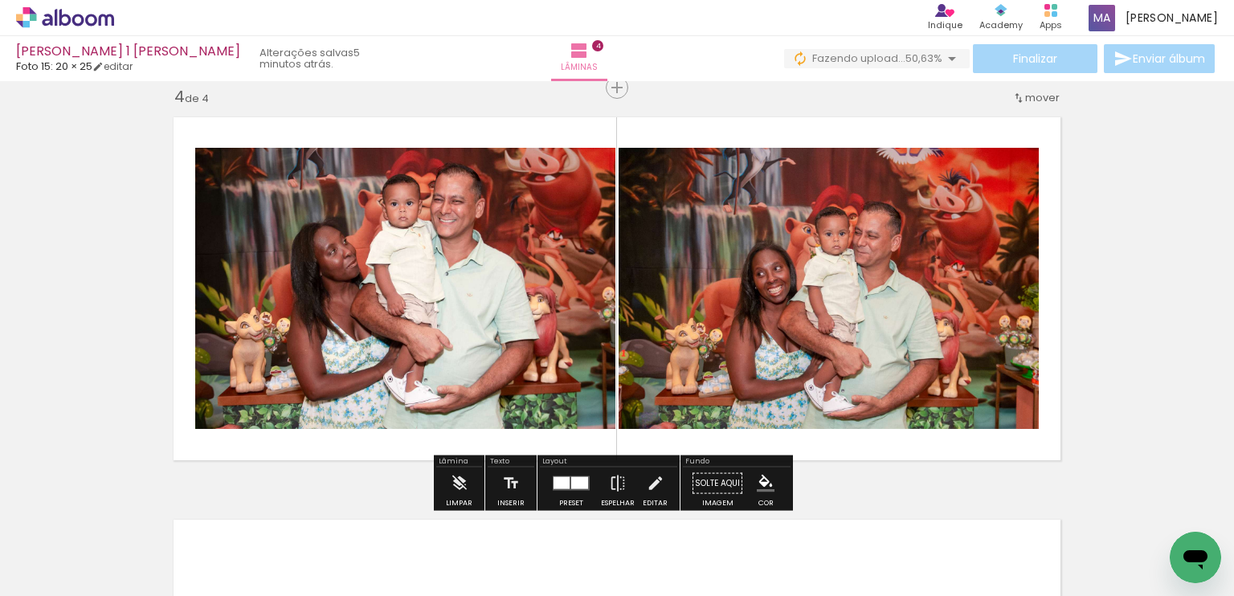
scroll to position [1575, 0]
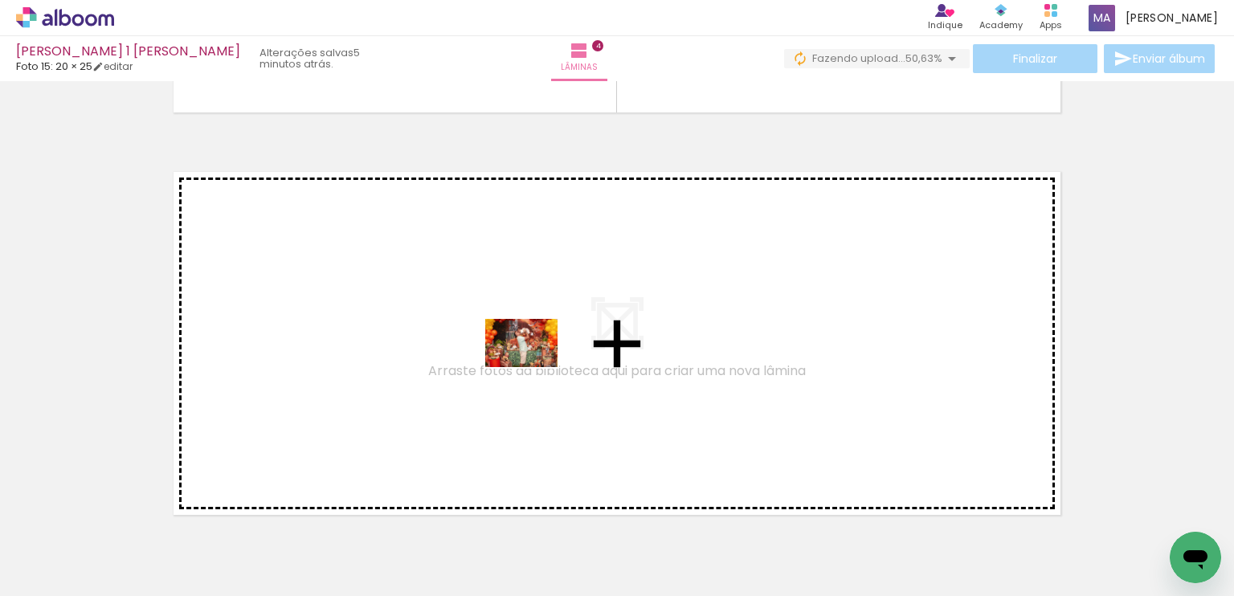
drag, startPoint x: 745, startPoint y: 551, endPoint x: 533, endPoint y: 367, distance: 280.7
click at [533, 367] on quentale-workspace at bounding box center [617, 298] width 1234 height 596
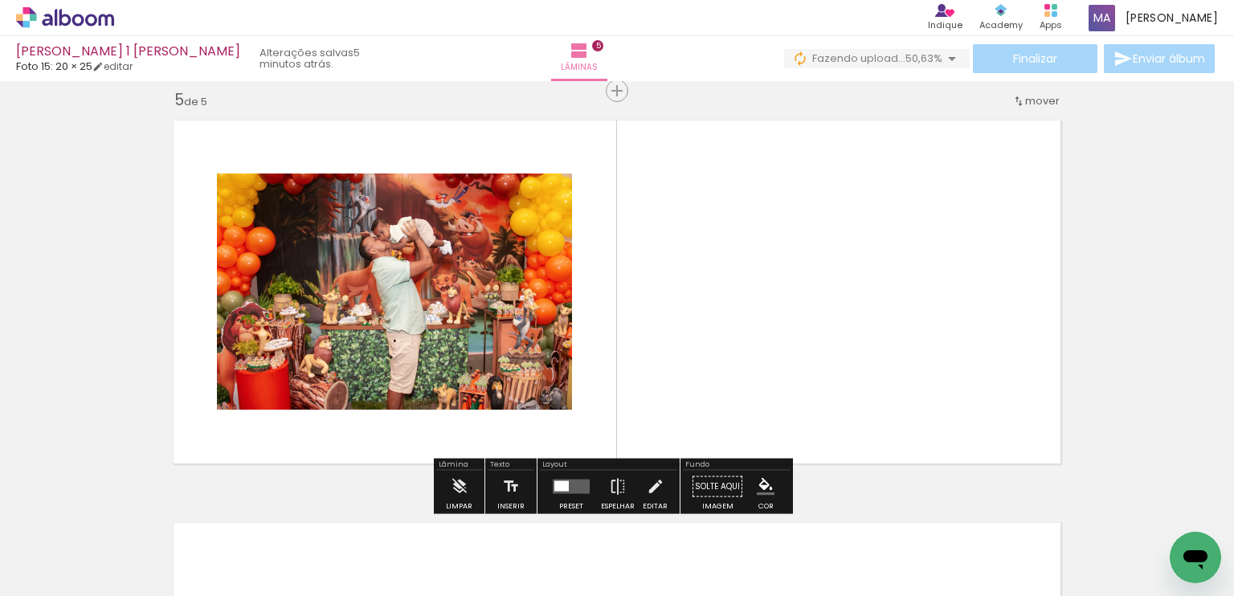
scroll to position [1630, 0]
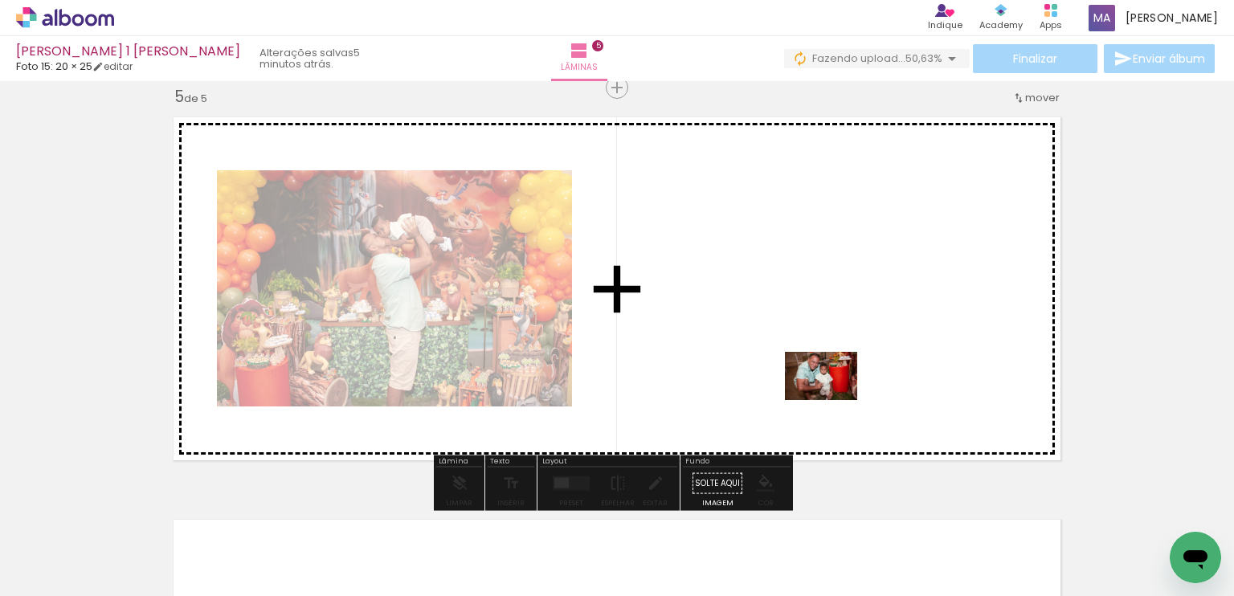
drag, startPoint x: 909, startPoint y: 545, endPoint x: 833, endPoint y: 399, distance: 164.9
click at [833, 399] on quentale-workspace at bounding box center [617, 298] width 1234 height 596
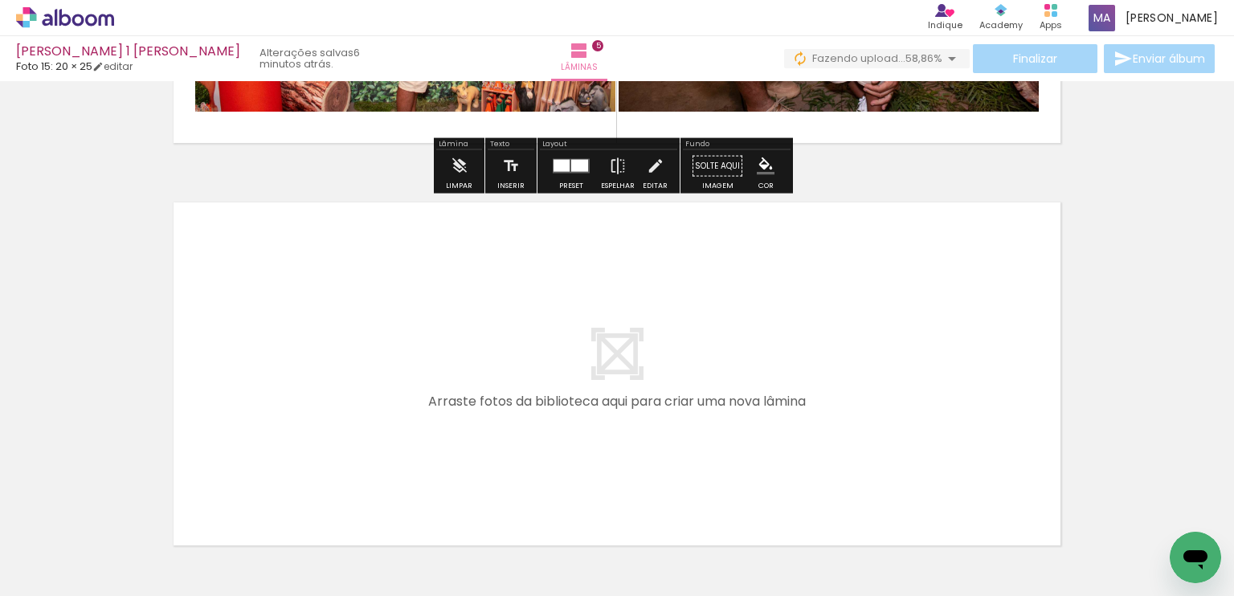
scroll to position [1978, 0]
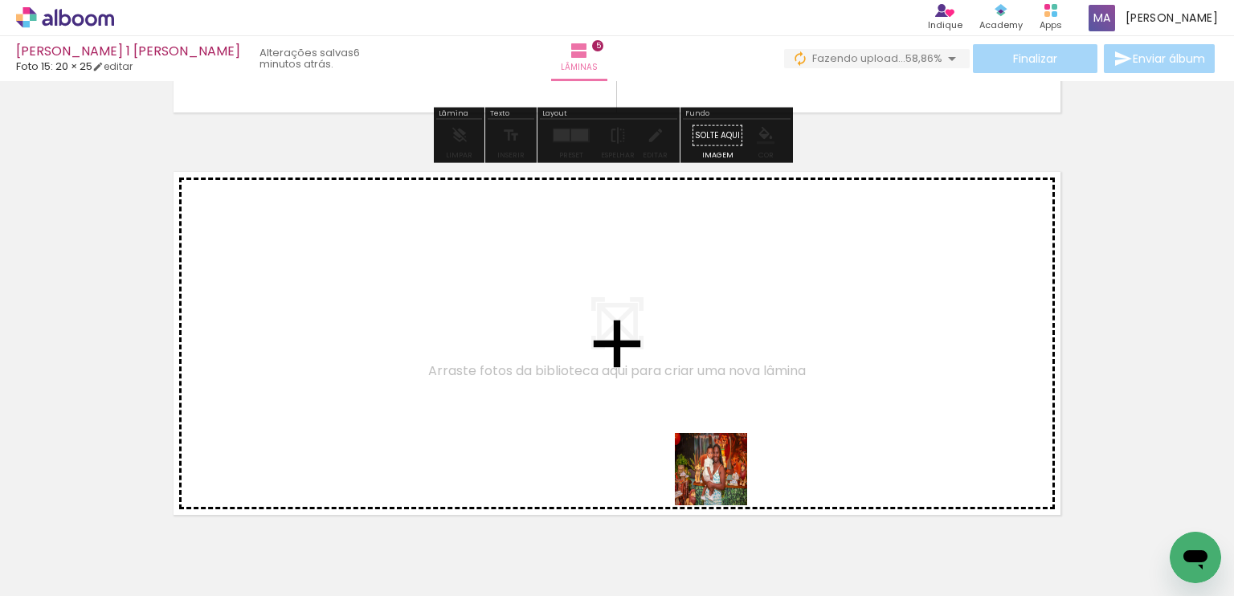
drag, startPoint x: 730, startPoint y: 541, endPoint x: 692, endPoint y: 386, distance: 160.5
click at [692, 386] on quentale-workspace at bounding box center [617, 298] width 1234 height 596
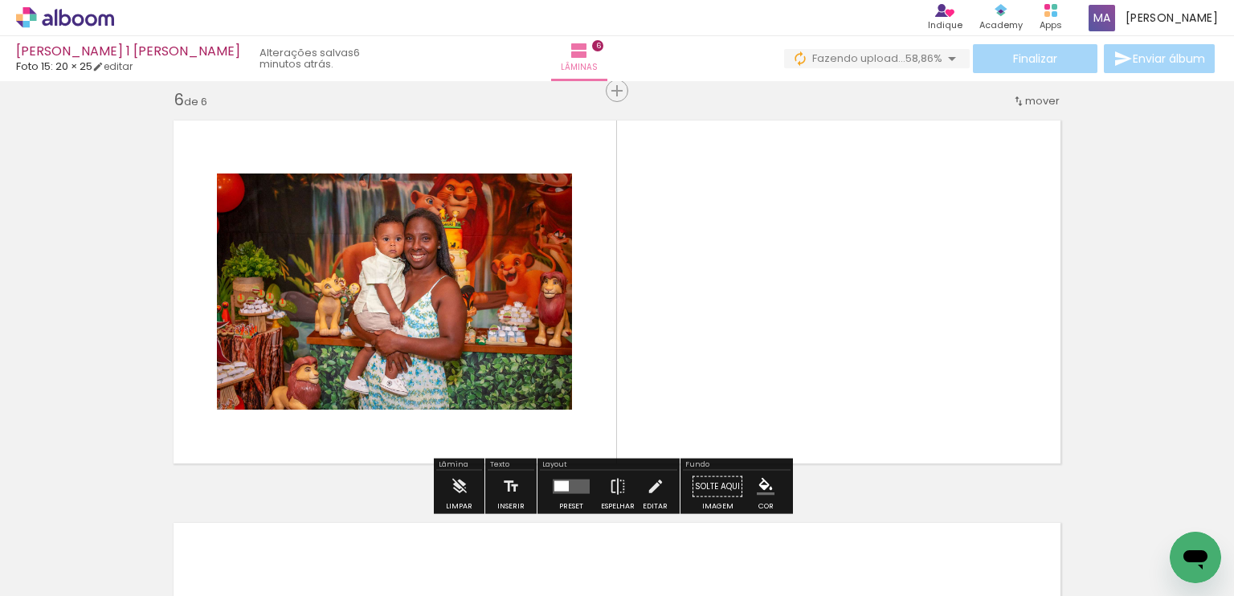
scroll to position [2032, 0]
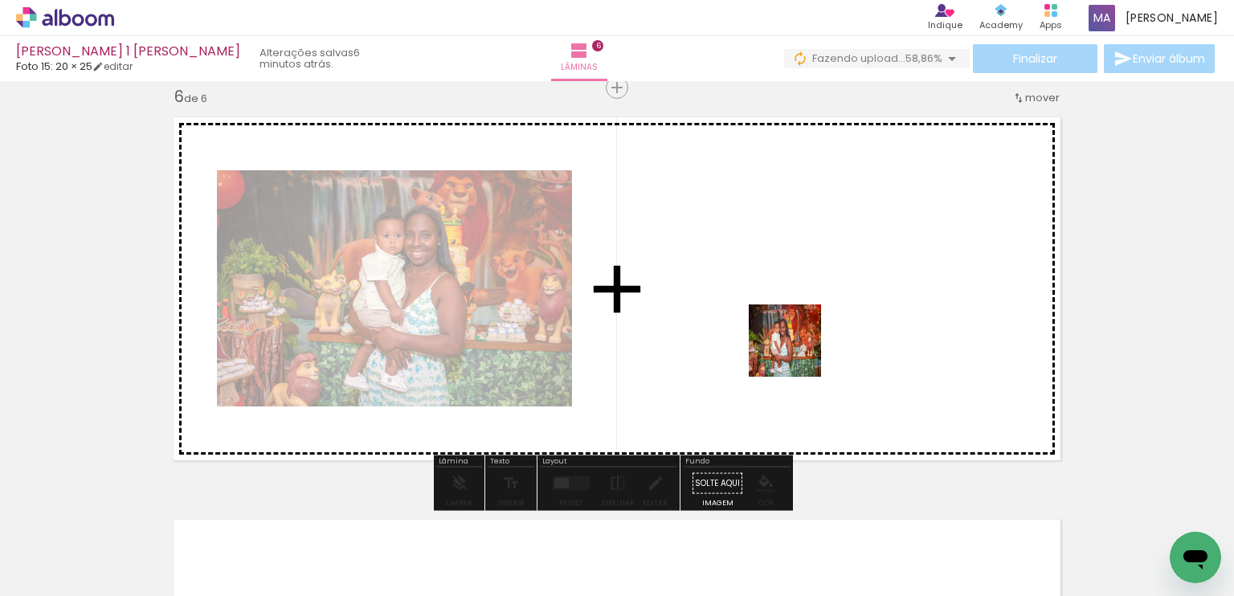
drag, startPoint x: 832, startPoint y: 541, endPoint x: 797, endPoint y: 351, distance: 193.6
click at [797, 351] on quentale-workspace at bounding box center [617, 298] width 1234 height 596
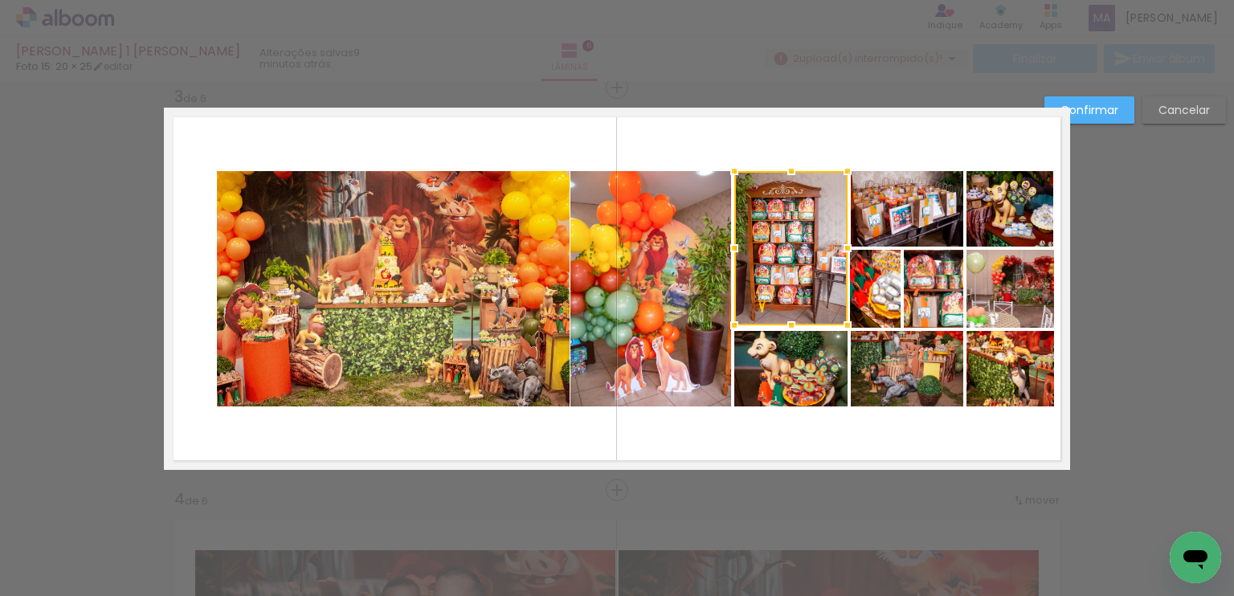
scroll to position [0, 2215]
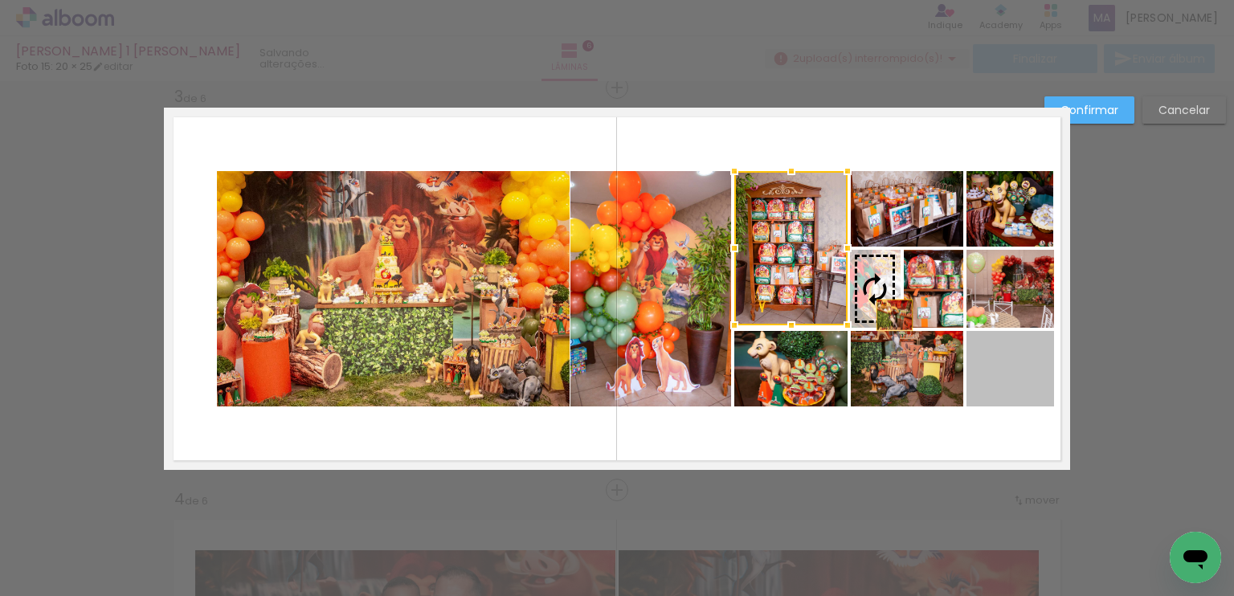
drag, startPoint x: 981, startPoint y: 378, endPoint x: 888, endPoint y: 315, distance: 112.1
click at [0, 0] on slot at bounding box center [0, 0] width 0 height 0
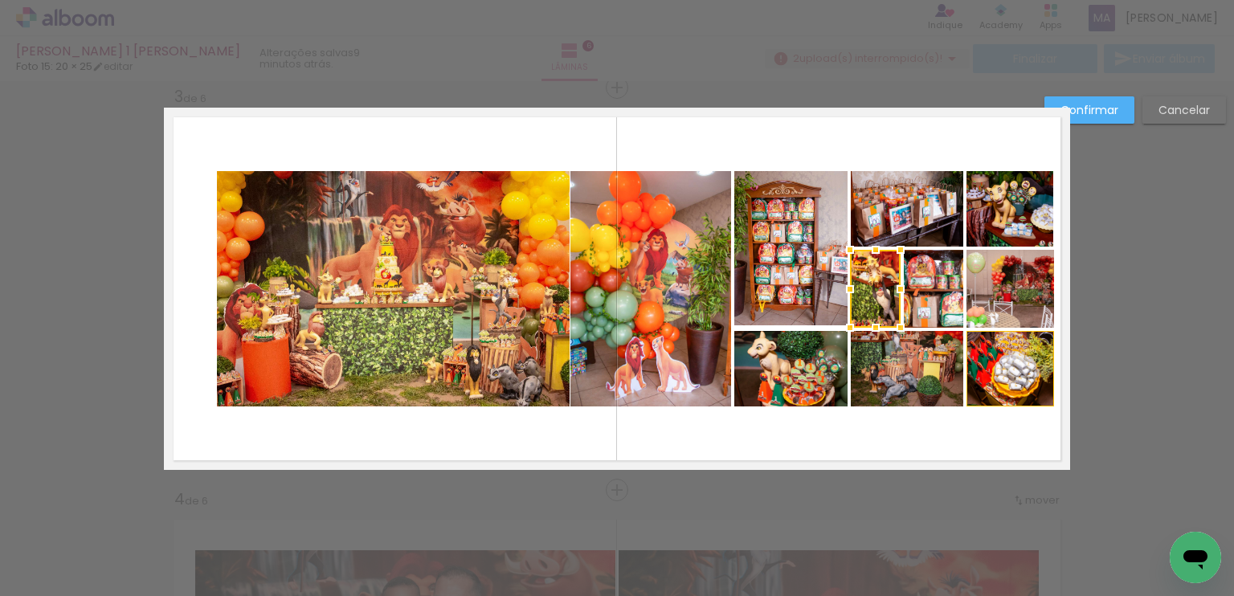
click at [880, 310] on div at bounding box center [875, 289] width 51 height 78
click at [878, 306] on div at bounding box center [875, 289] width 51 height 78
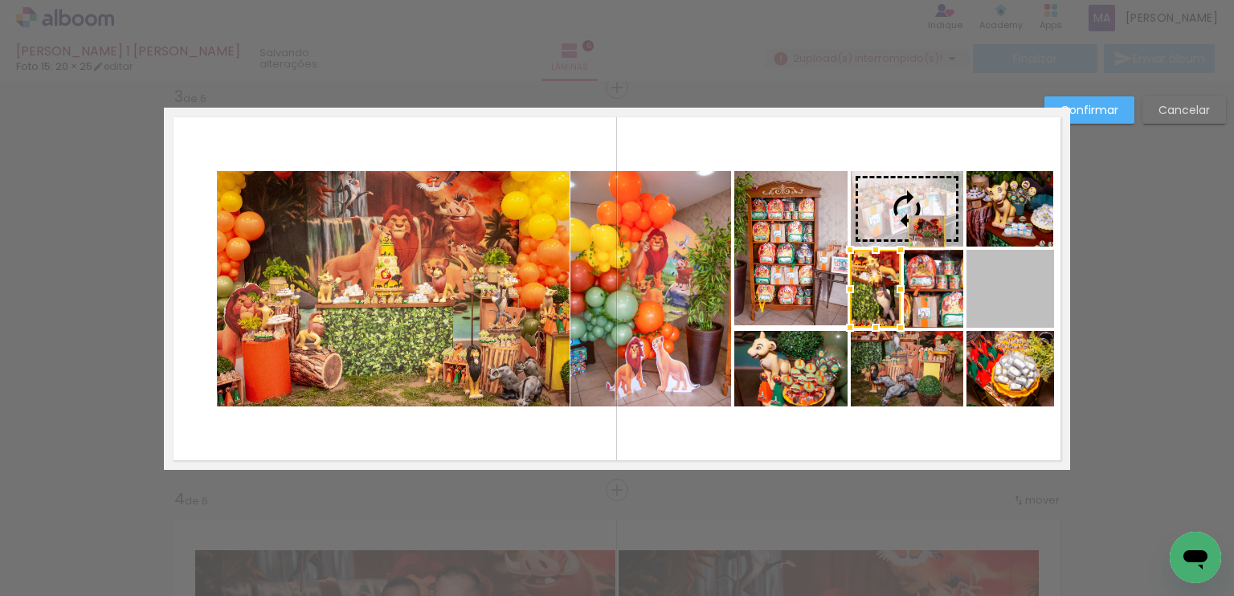
drag, startPoint x: 1033, startPoint y: 309, endPoint x: 921, endPoint y: 231, distance: 136.8
click at [0, 0] on slot at bounding box center [0, 0] width 0 height 0
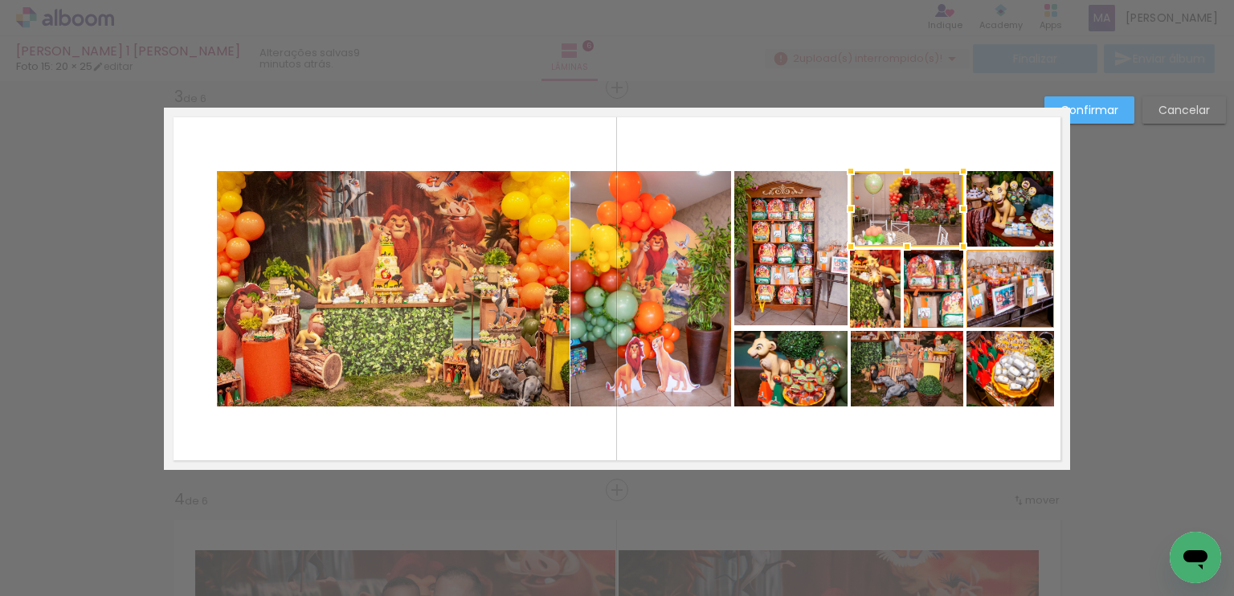
click at [1019, 297] on quentale-photo at bounding box center [1010, 289] width 88 height 78
click at [964, 291] on div at bounding box center [966, 289] width 32 height 32
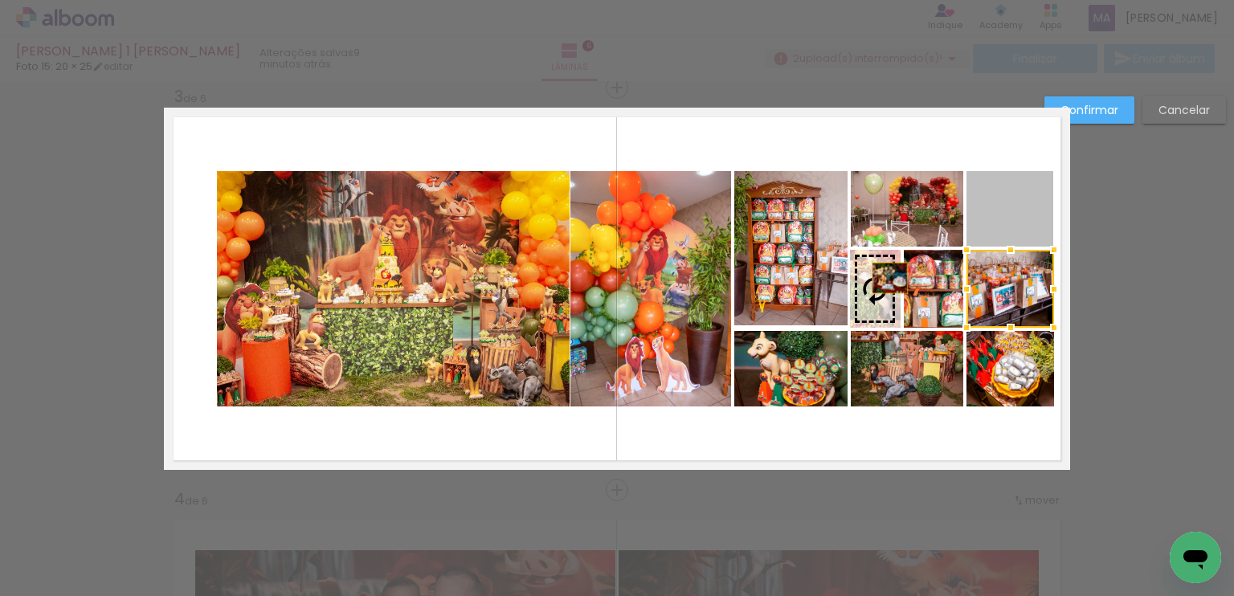
drag, startPoint x: 1006, startPoint y: 210, endPoint x: 884, endPoint y: 278, distance: 140.6
click at [0, 0] on slot at bounding box center [0, 0] width 0 height 0
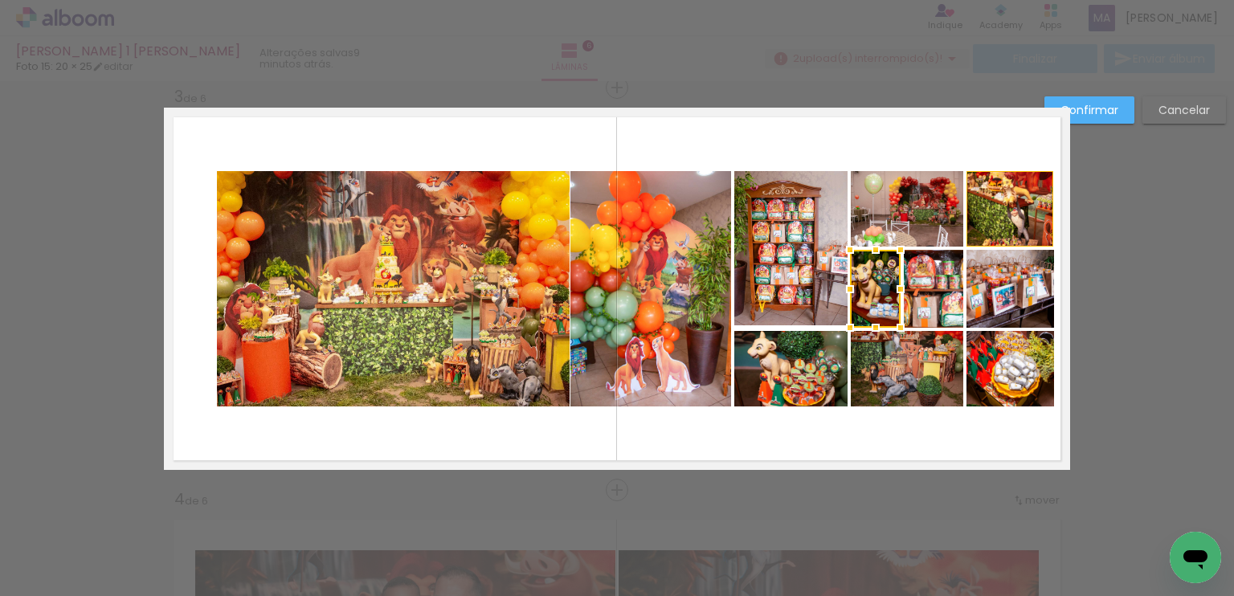
click at [0, 0] on slot "Confirmar" at bounding box center [0, 0] width 0 height 0
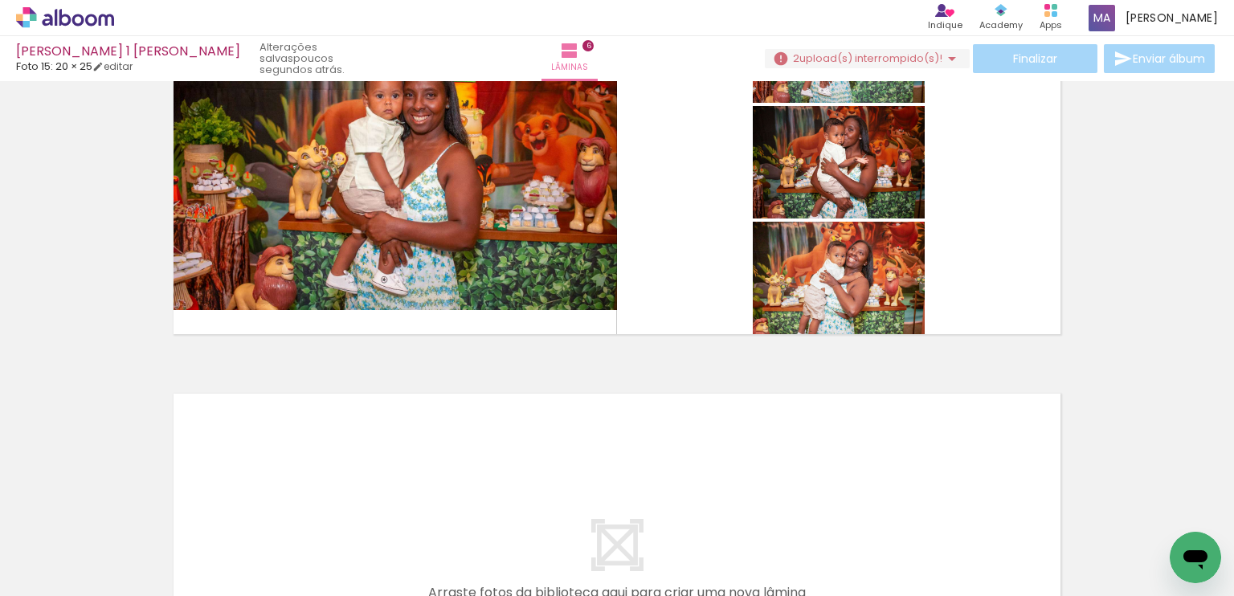
scroll to position [2464, 0]
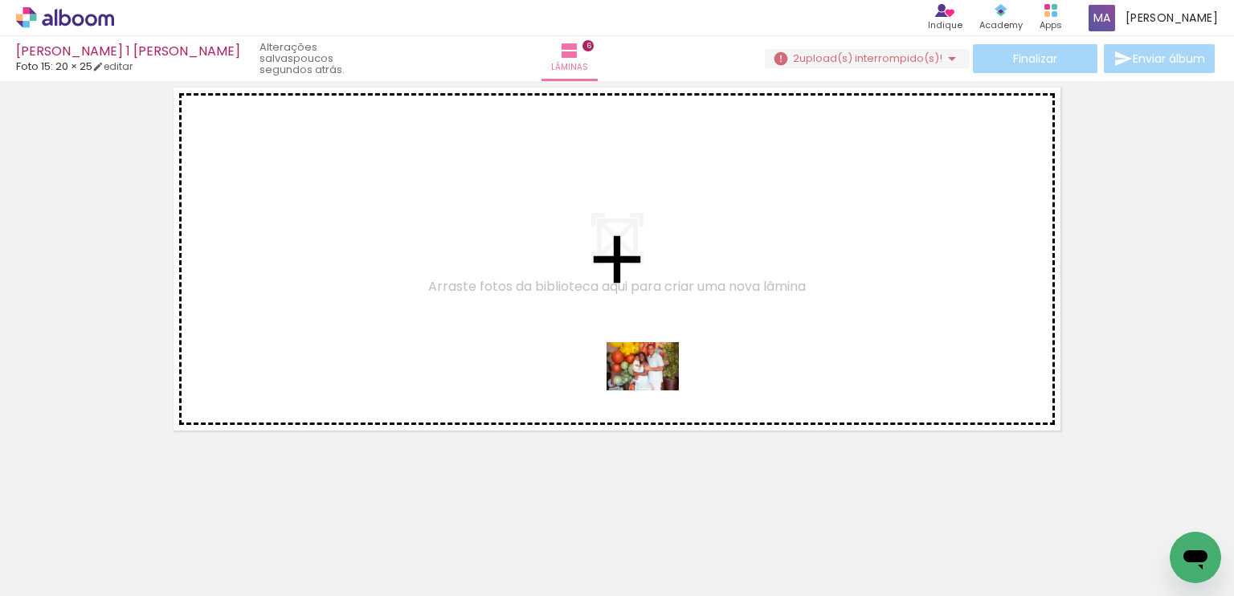
drag, startPoint x: 733, startPoint y: 553, endPoint x: 655, endPoint y: 390, distance: 181.1
click at [655, 390] on quentale-workspace at bounding box center [617, 298] width 1234 height 596
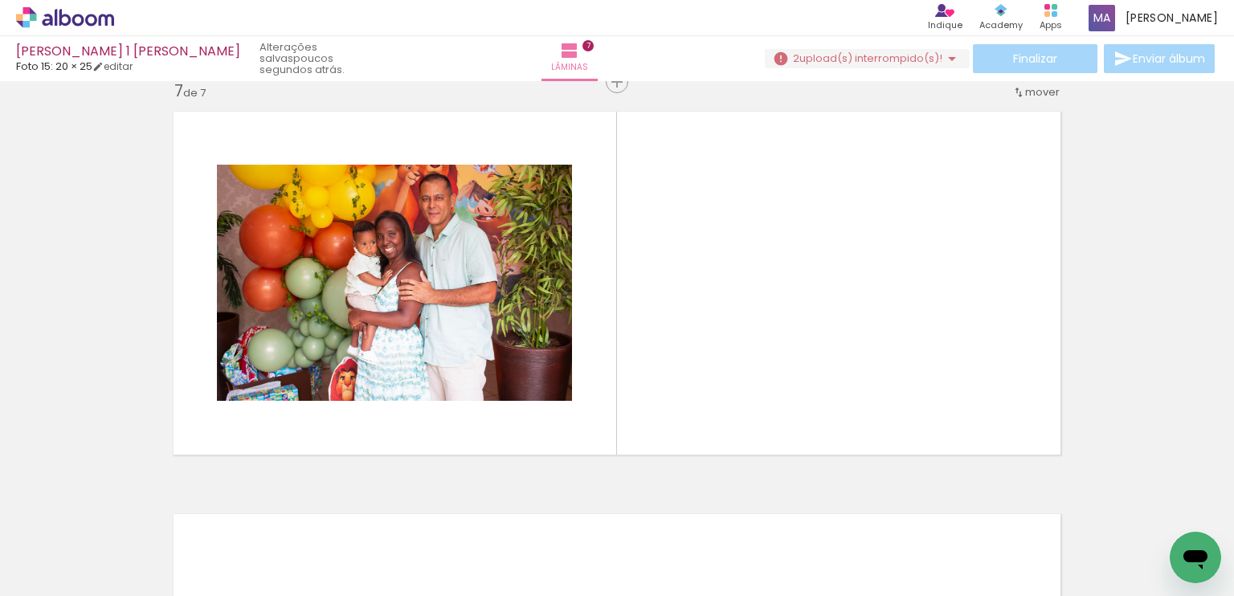
scroll to position [2435, 0]
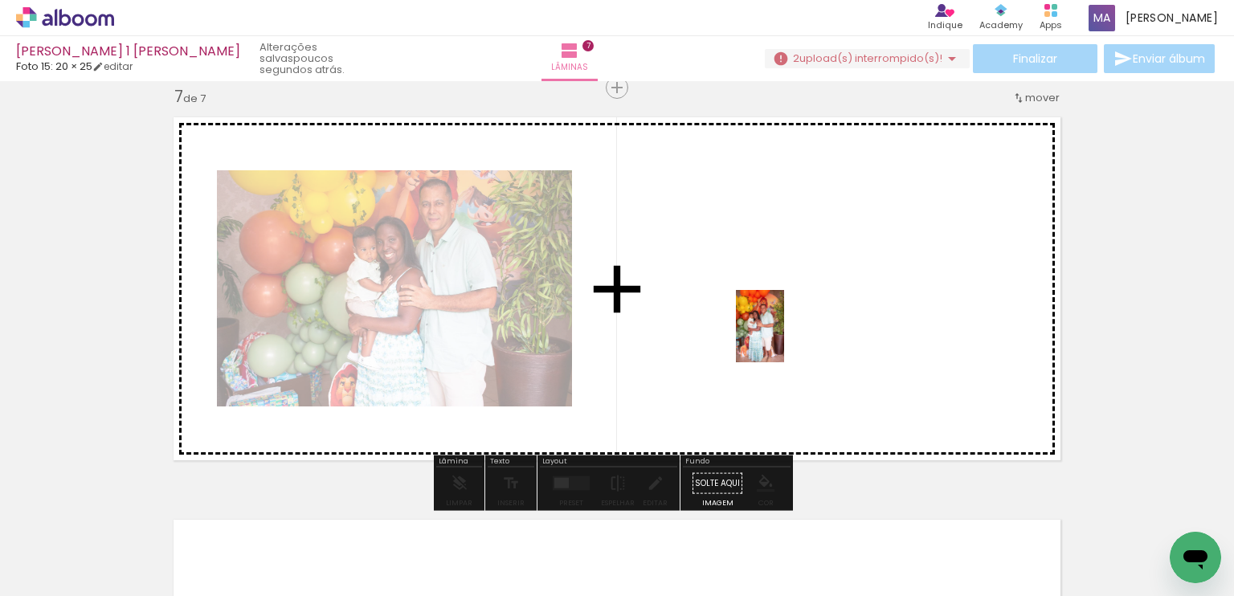
drag, startPoint x: 835, startPoint y: 551, endPoint x: 784, endPoint y: 338, distance: 218.8
click at [784, 338] on quentale-workspace at bounding box center [617, 298] width 1234 height 596
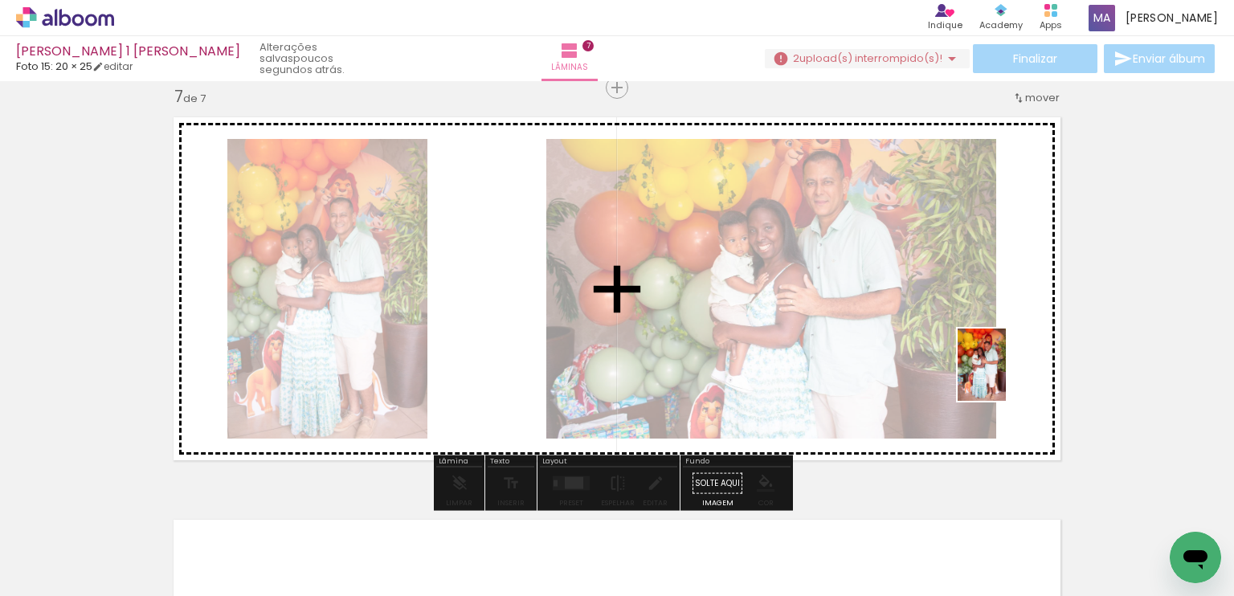
drag, startPoint x: 916, startPoint y: 549, endPoint x: 1006, endPoint y: 377, distance: 194.7
click at [1006, 377] on quentale-workspace at bounding box center [617, 298] width 1234 height 596
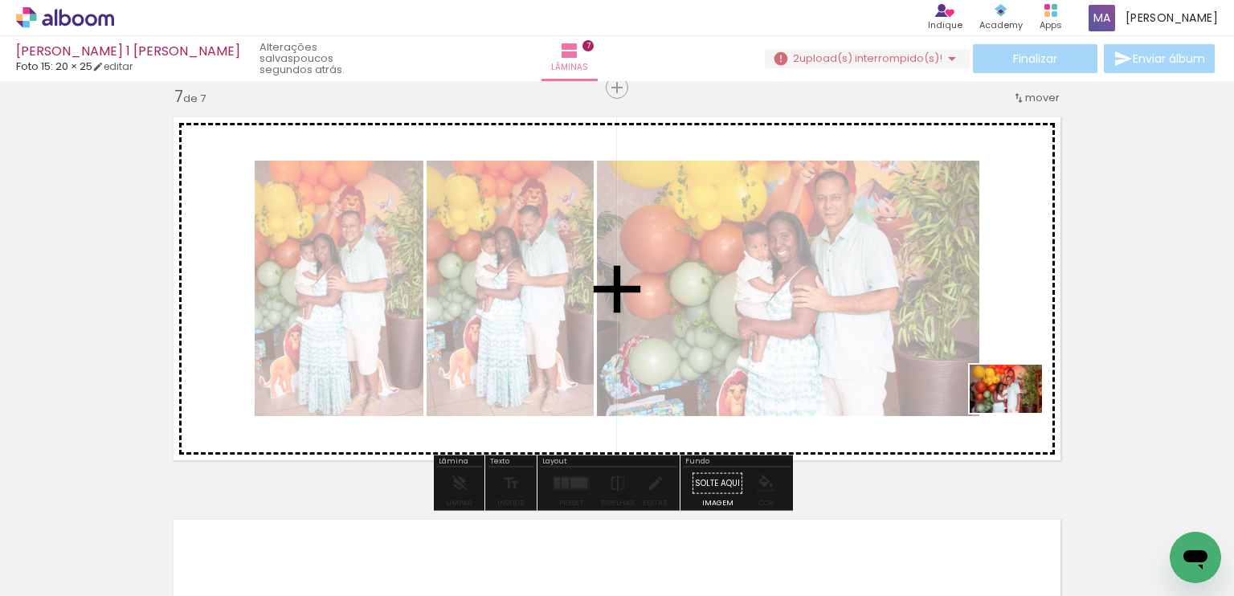
drag, startPoint x: 1010, startPoint y: 547, endPoint x: 1018, endPoint y: 413, distance: 134.4
click at [1018, 413] on quentale-workspace at bounding box center [617, 298] width 1234 height 596
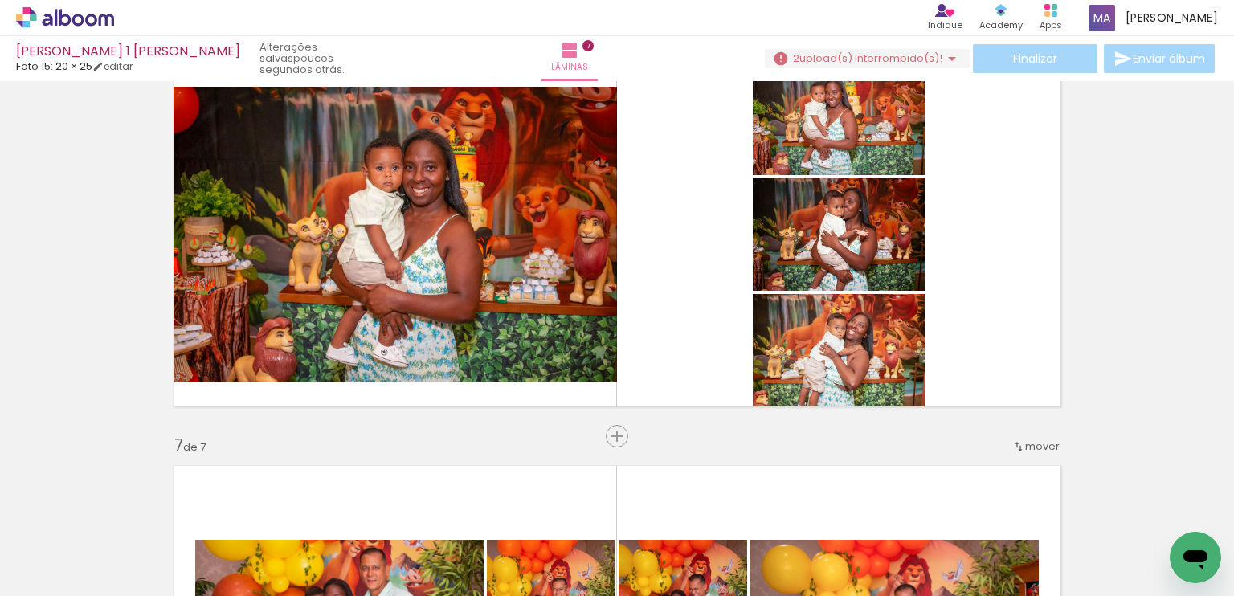
scroll to position [1738, 0]
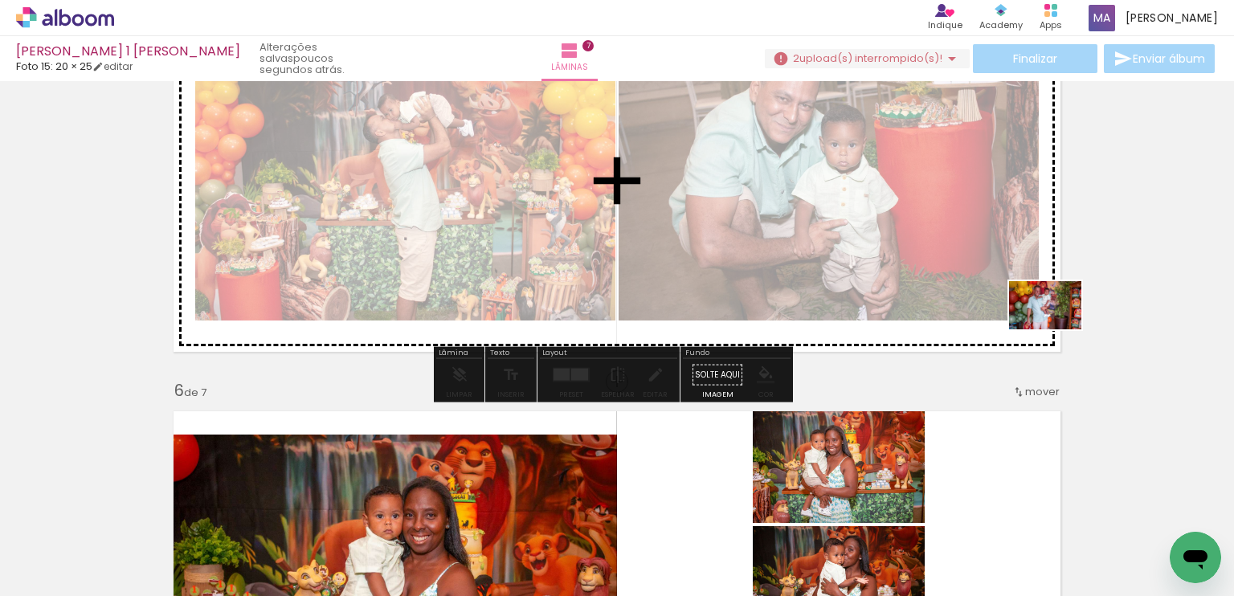
drag, startPoint x: 1104, startPoint y: 541, endPoint x: 1057, endPoint y: 329, distance: 217.3
click at [1057, 329] on quentale-workspace at bounding box center [617, 298] width 1234 height 596
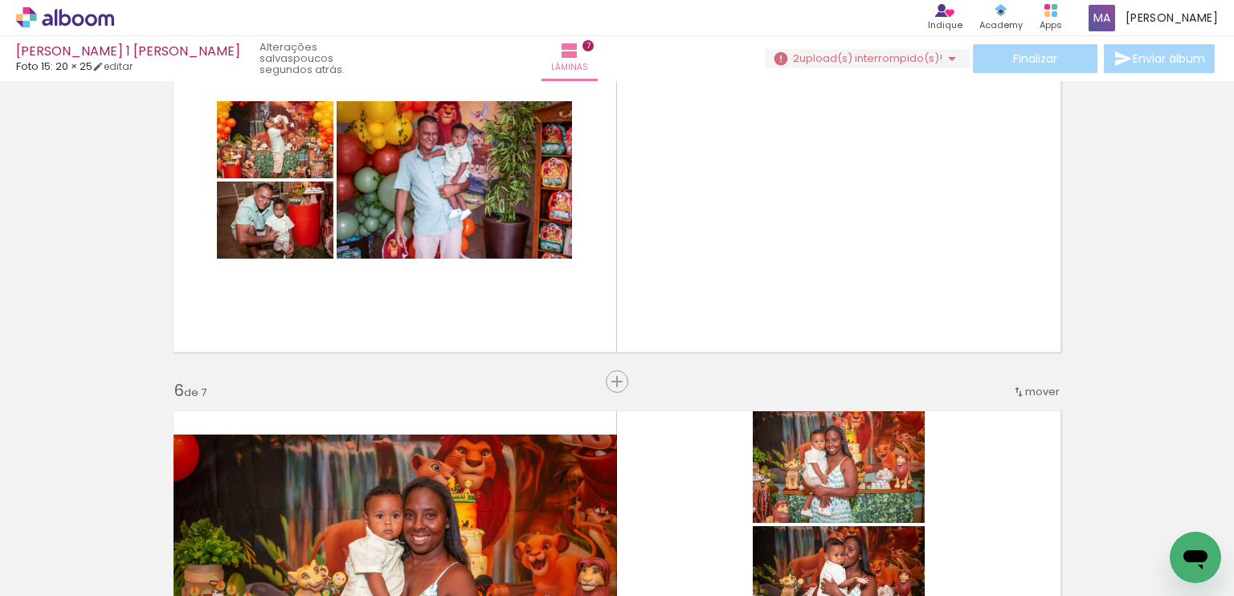
scroll to position [0, 2490]
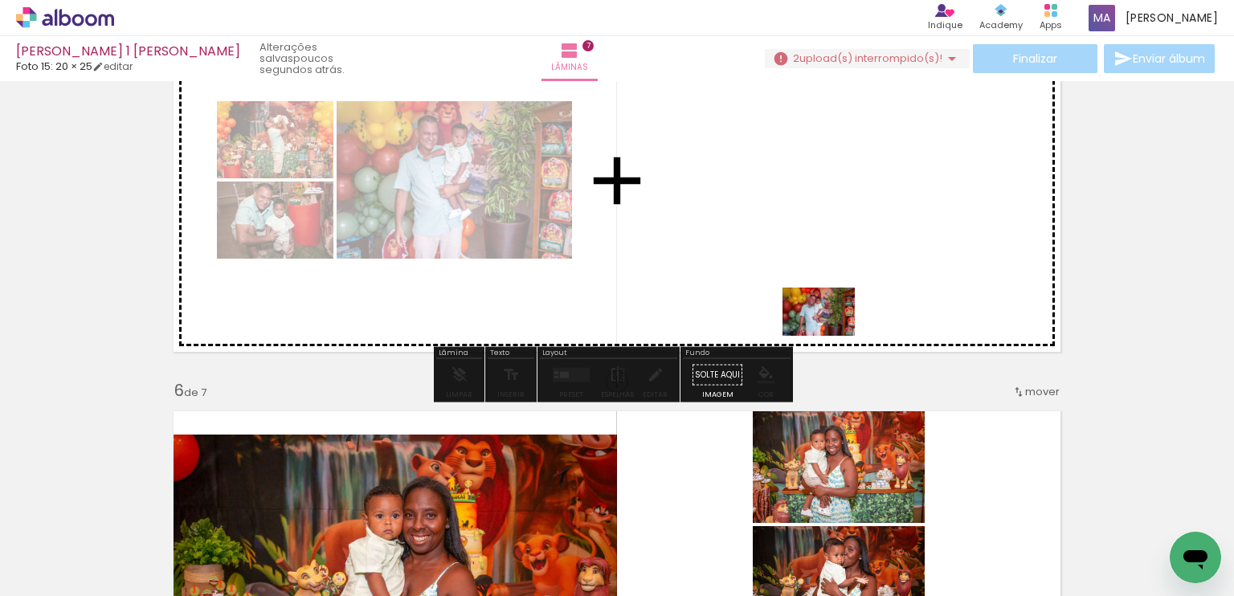
drag, startPoint x: 893, startPoint y: 553, endPoint x: 829, endPoint y: 326, distance: 236.2
click at [829, 326] on quentale-workspace at bounding box center [617, 298] width 1234 height 596
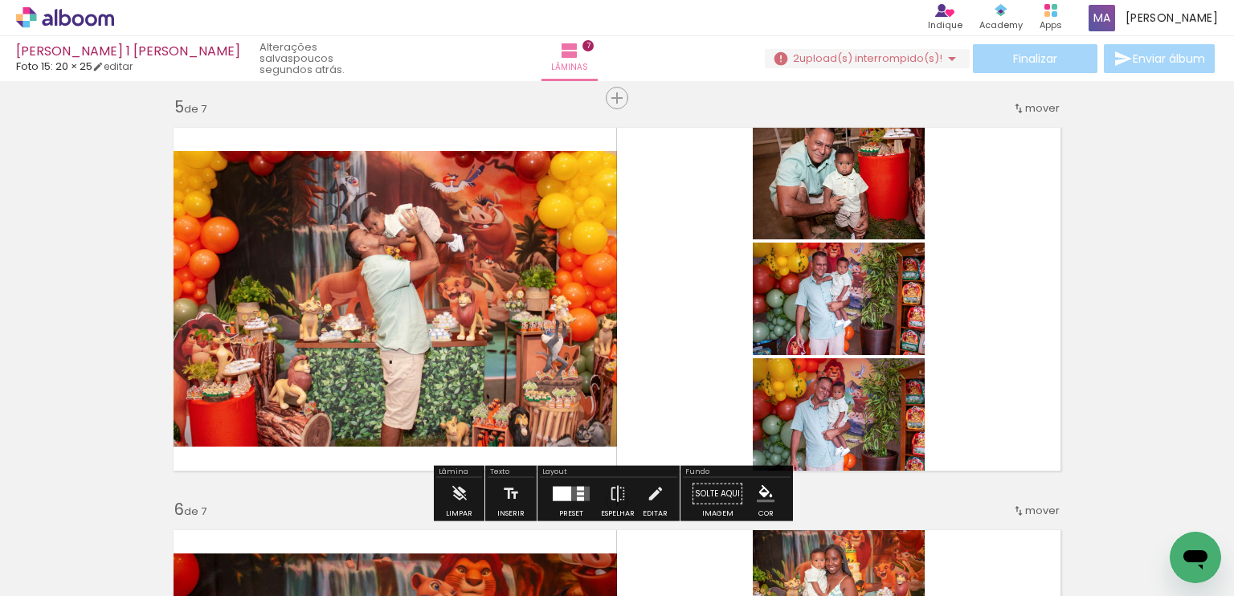
scroll to position [1633, 0]
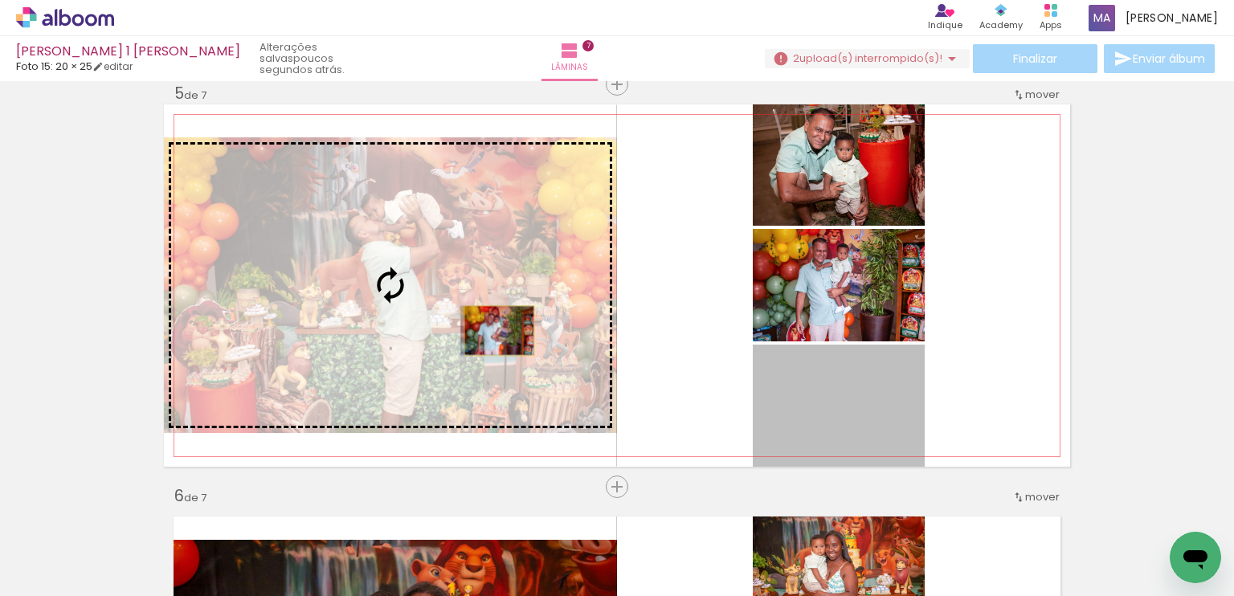
drag, startPoint x: 830, startPoint y: 405, endPoint x: 493, endPoint y: 330, distance: 344.7
click at [0, 0] on slot at bounding box center [0, 0] width 0 height 0
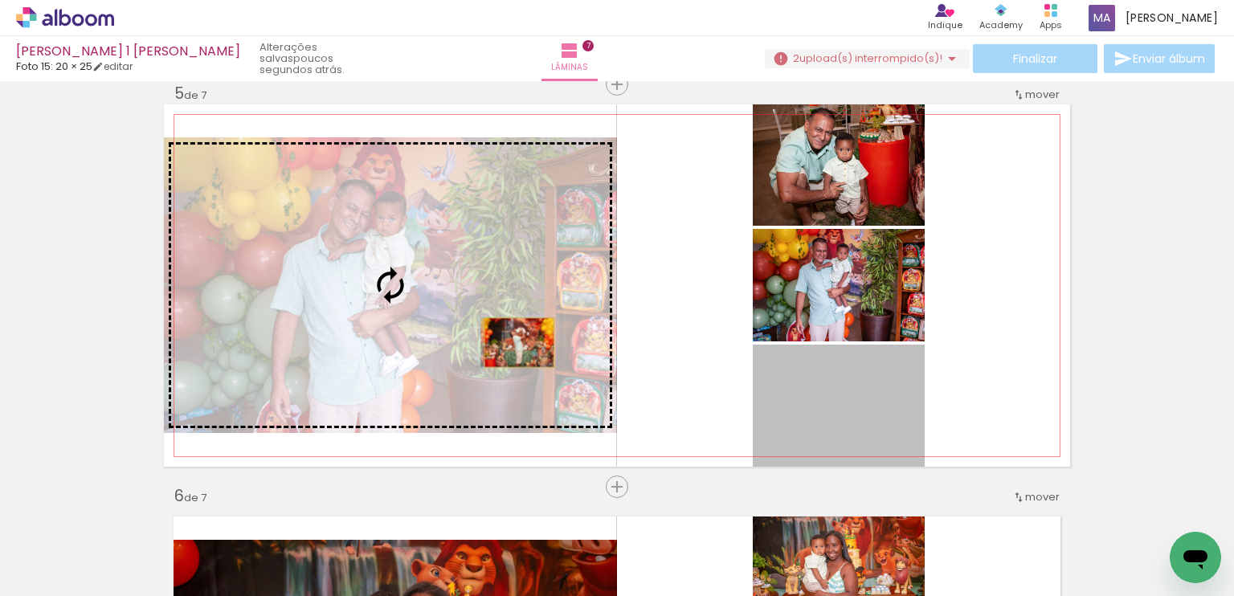
drag, startPoint x: 839, startPoint y: 422, endPoint x: 513, endPoint y: 342, distance: 335.7
click at [0, 0] on slot at bounding box center [0, 0] width 0 height 0
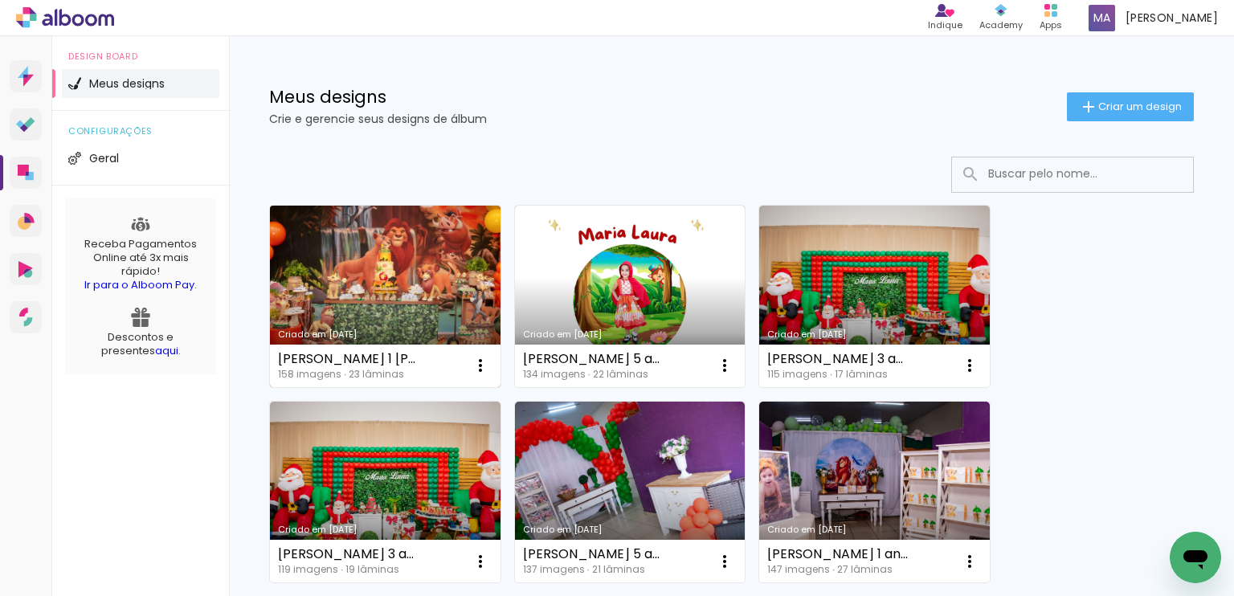
click at [382, 304] on link "Criado em [DATE]" at bounding box center [385, 297] width 231 height 182
